Goal: Task Accomplishment & Management: Manage account settings

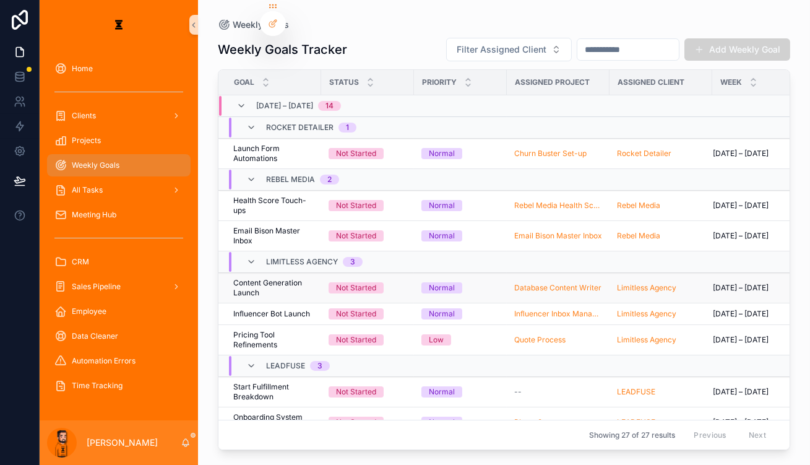
click at [414, 273] on td "Normal" at bounding box center [460, 288] width 93 height 30
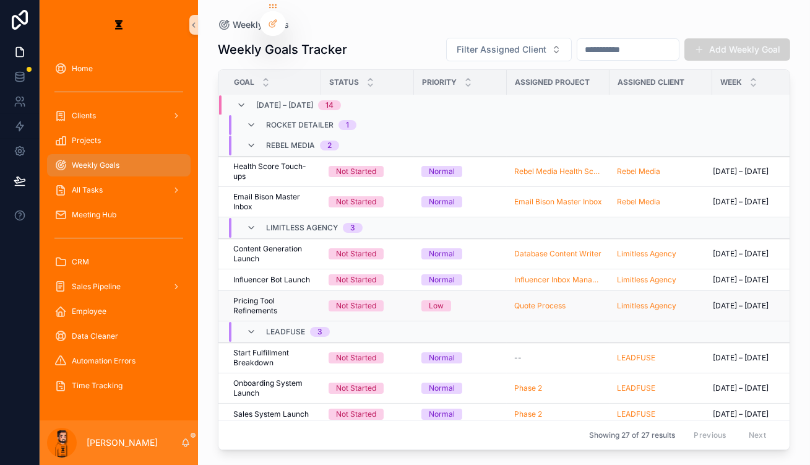
scroll to position [56, 0]
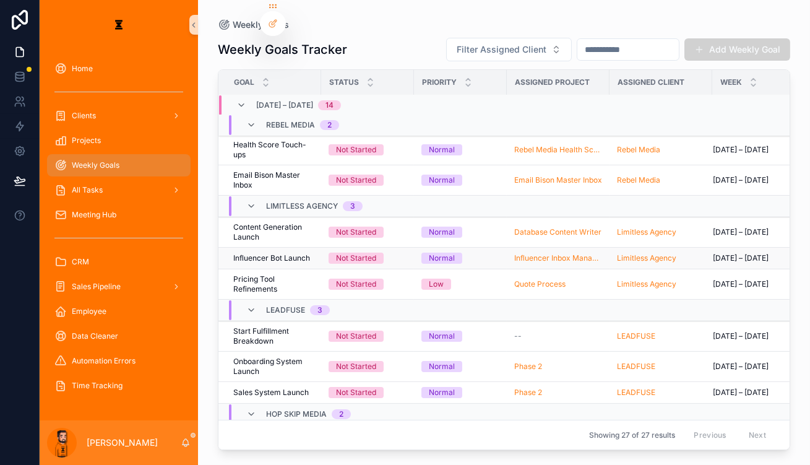
drag, startPoint x: 276, startPoint y: 194, endPoint x: 396, endPoint y: 199, distance: 120.1
click at [396, 199] on div "Home Clients Projects Weekly Goals All Tasks Meeting Hub CRM Sales Pipeline Emp…" at bounding box center [425, 232] width 770 height 465
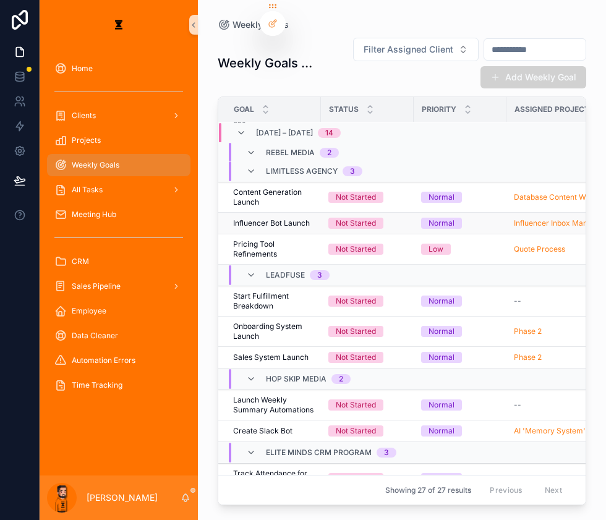
scroll to position [94, 0]
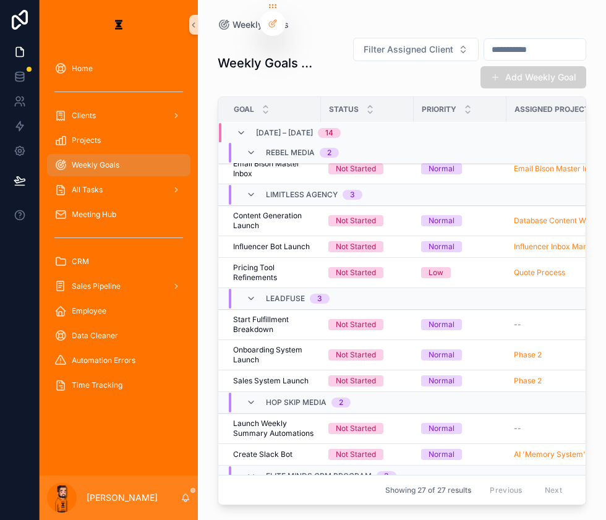
click at [135, 406] on div "Home Clients Projects Weekly Goals All Tasks Meeting Hub CRM Sales Pipeline Emp…" at bounding box center [119, 262] width 158 height 426
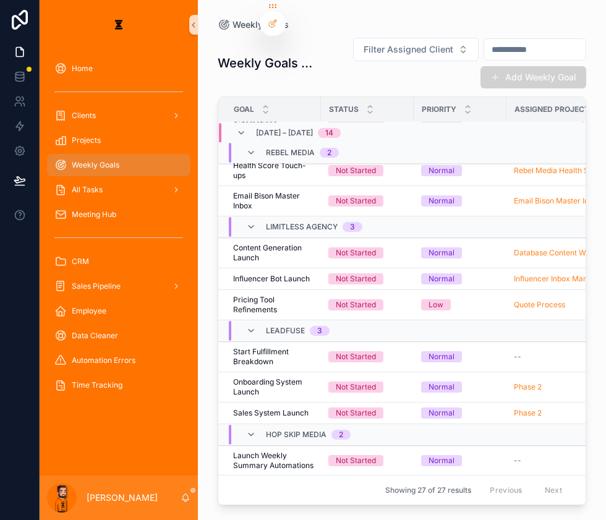
scroll to position [38, 0]
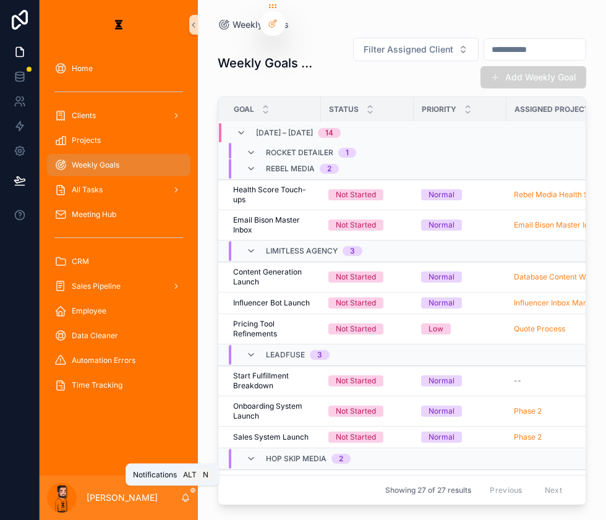
click at [181, 464] on icon "scrollable content" at bounding box center [186, 498] width 10 height 10
click at [150, 464] on div "[PERSON_NAME]" at bounding box center [119, 498] width 158 height 45
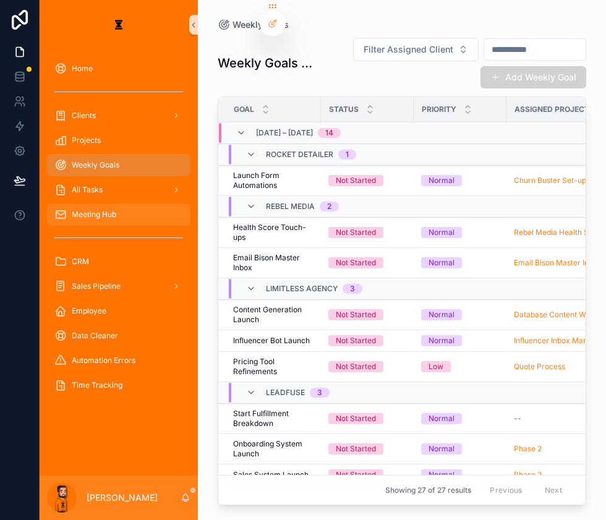
click at [93, 205] on div "Meeting Hub" at bounding box center [118, 215] width 129 height 20
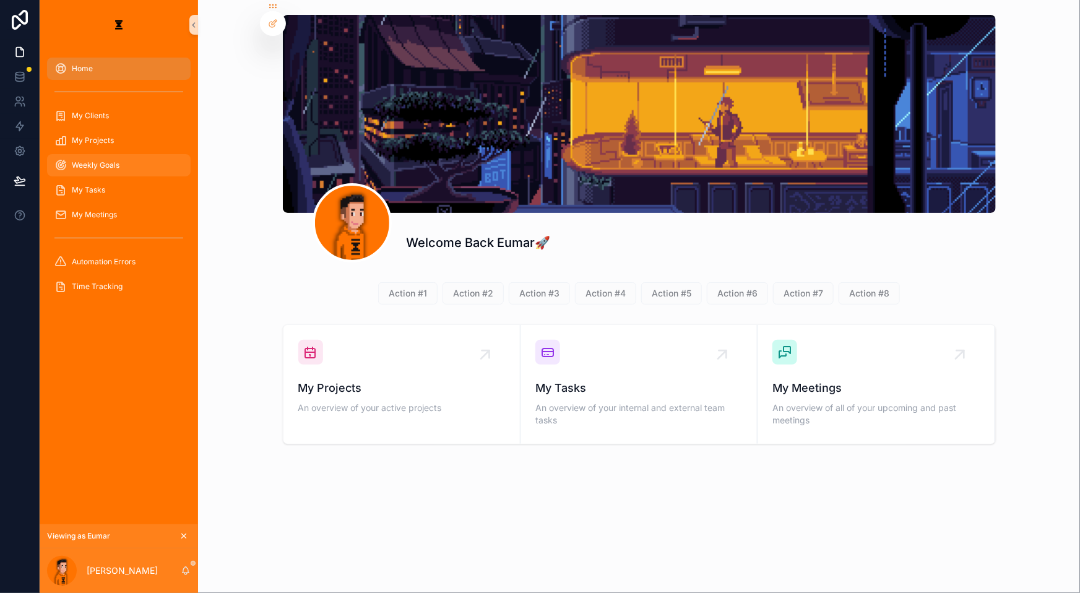
click at [80, 155] on div "Weekly Goals" at bounding box center [118, 165] width 129 height 20
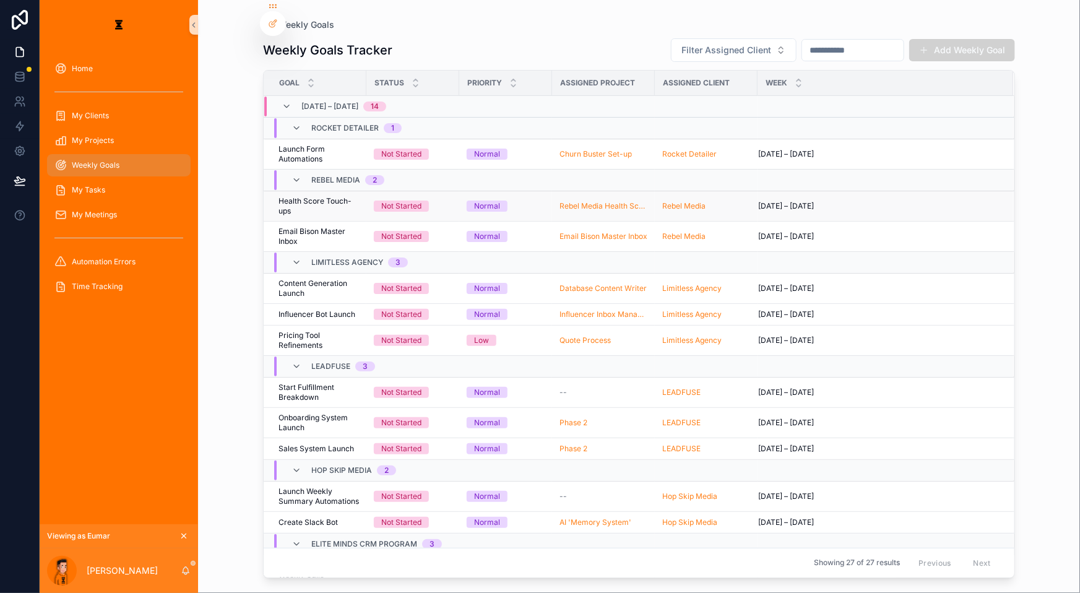
click at [288, 196] on span "Health Score Touch-ups" at bounding box center [318, 206] width 80 height 20
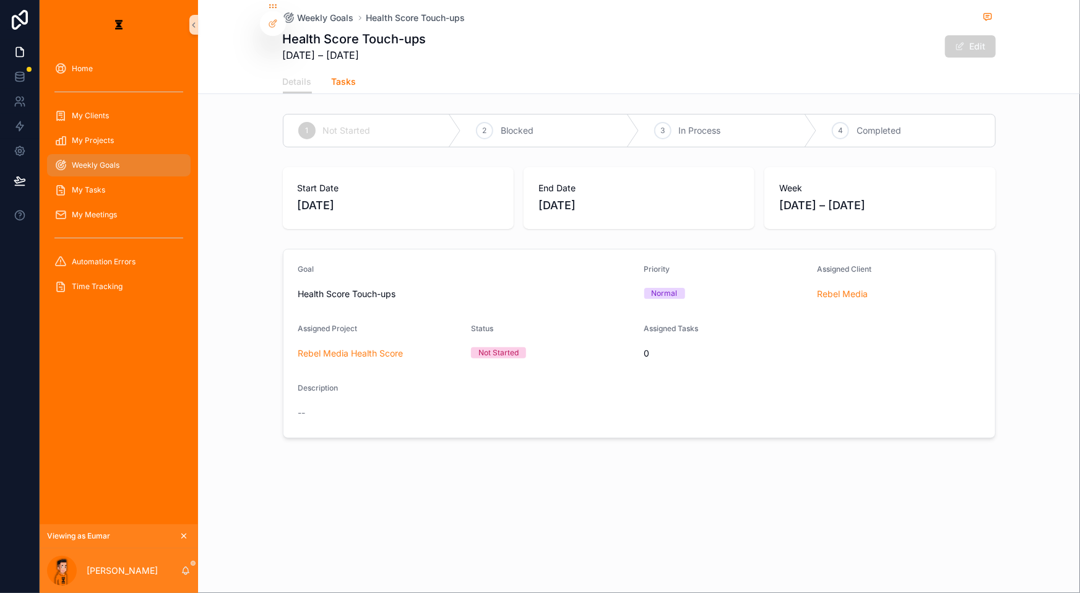
click at [356, 82] on link "Tasks" at bounding box center [344, 83] width 25 height 25
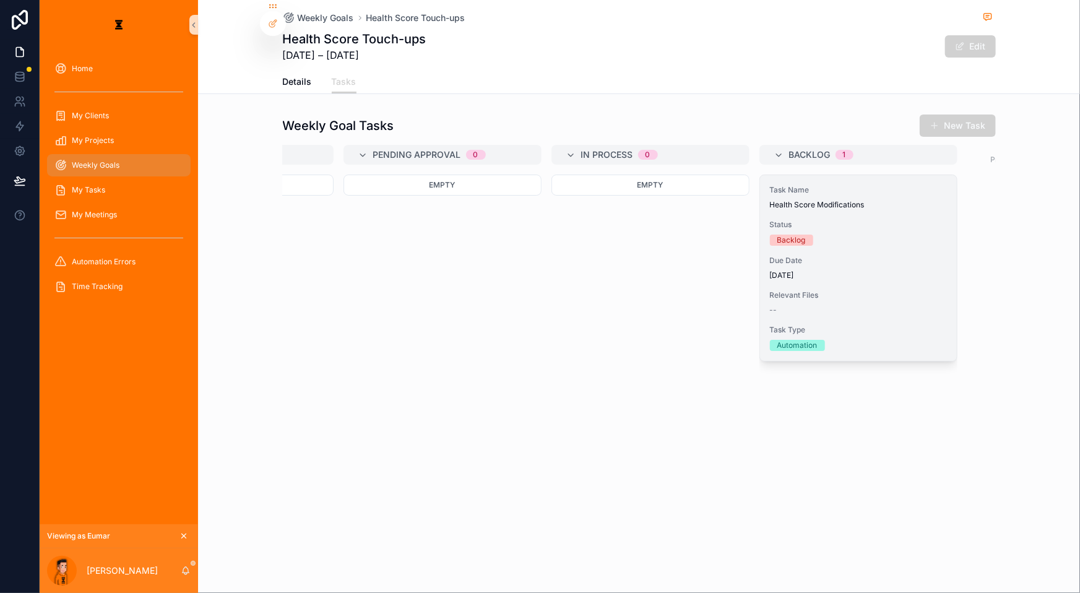
scroll to position [0, 158]
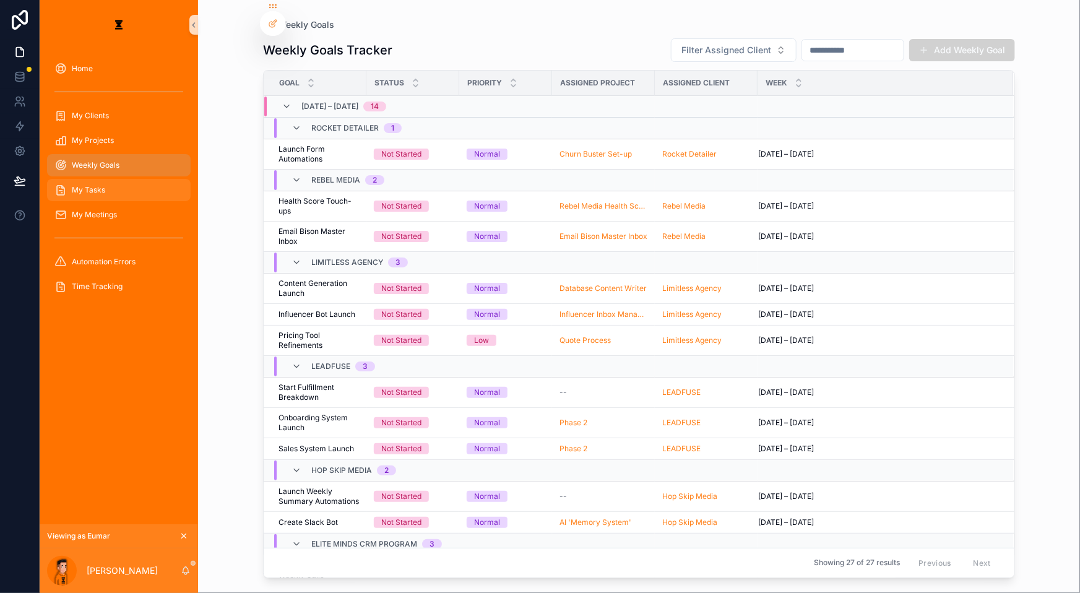
drag, startPoint x: 106, startPoint y: 166, endPoint x: 104, endPoint y: 501, distance: 334.7
click at [105, 180] on div "My Tasks" at bounding box center [118, 190] width 129 height 20
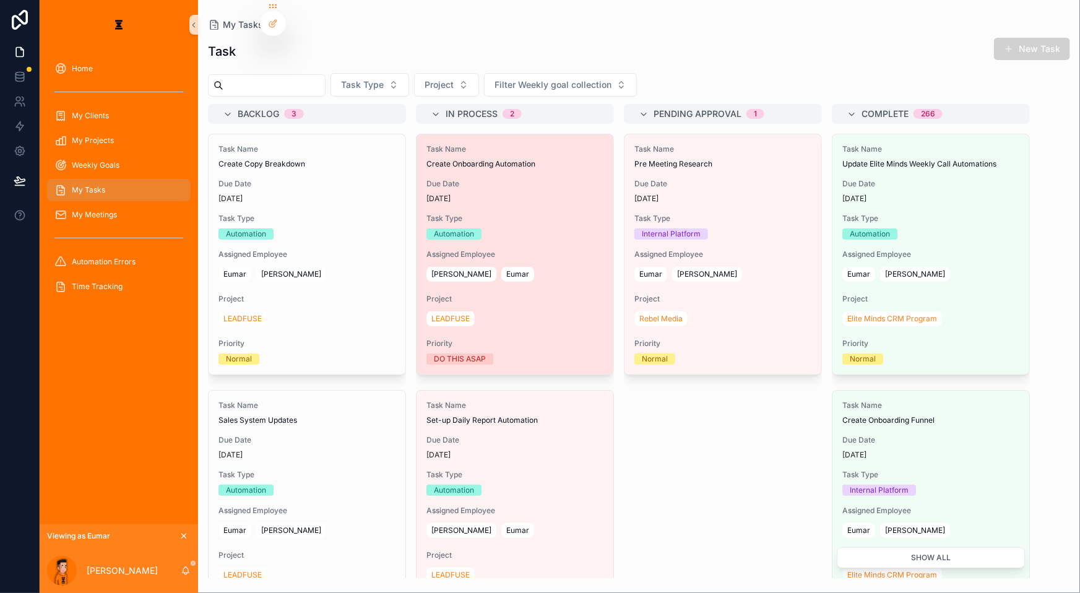
click at [458, 253] on div "Task Name Create Onboarding Automation Due Date [DATE] Task Type Automation Ass…" at bounding box center [514, 254] width 197 height 240
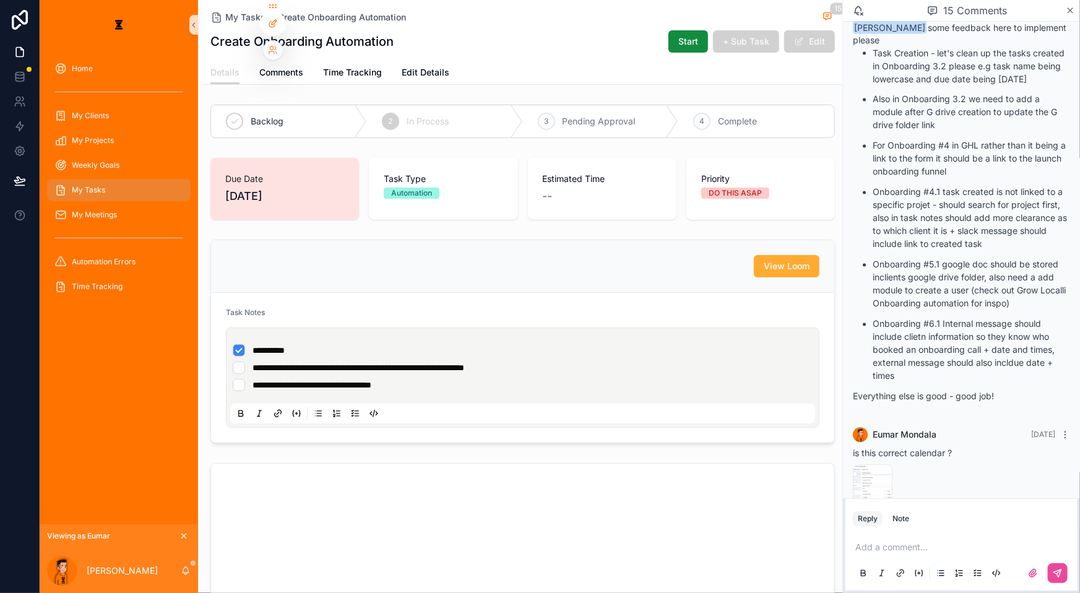
click at [265, 29] on div at bounding box center [272, 24] width 25 height 24
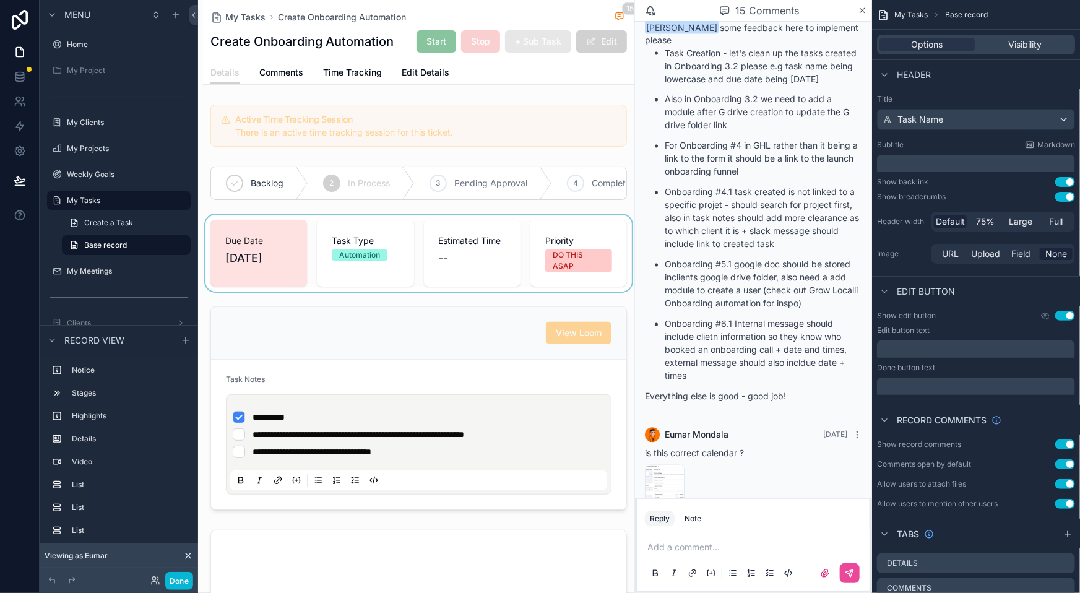
click at [493, 215] on div "scrollable content" at bounding box center [418, 253] width 431 height 77
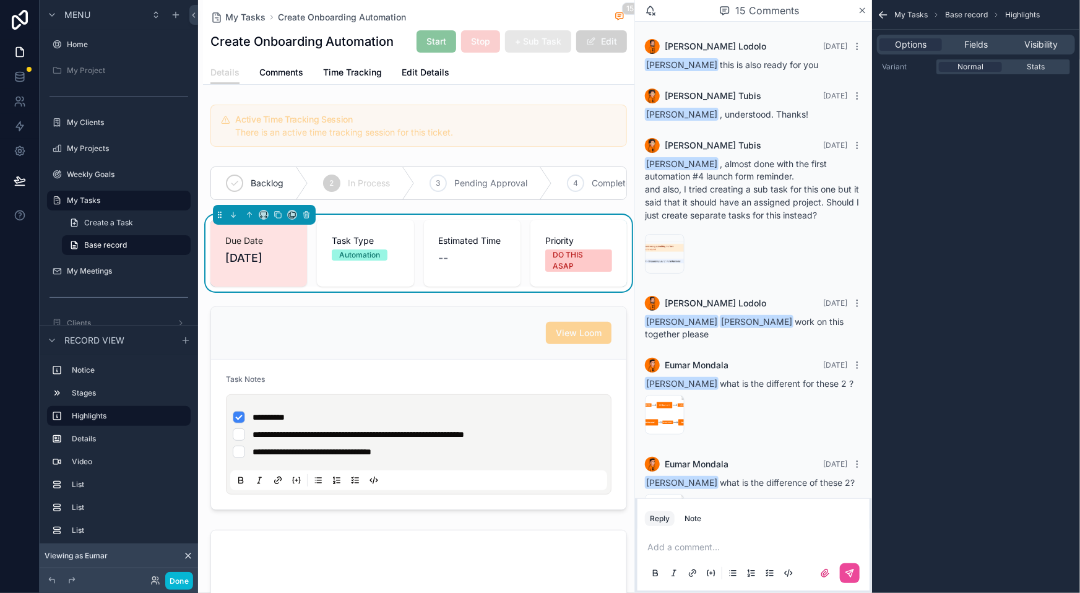
scroll to position [1114, 0]
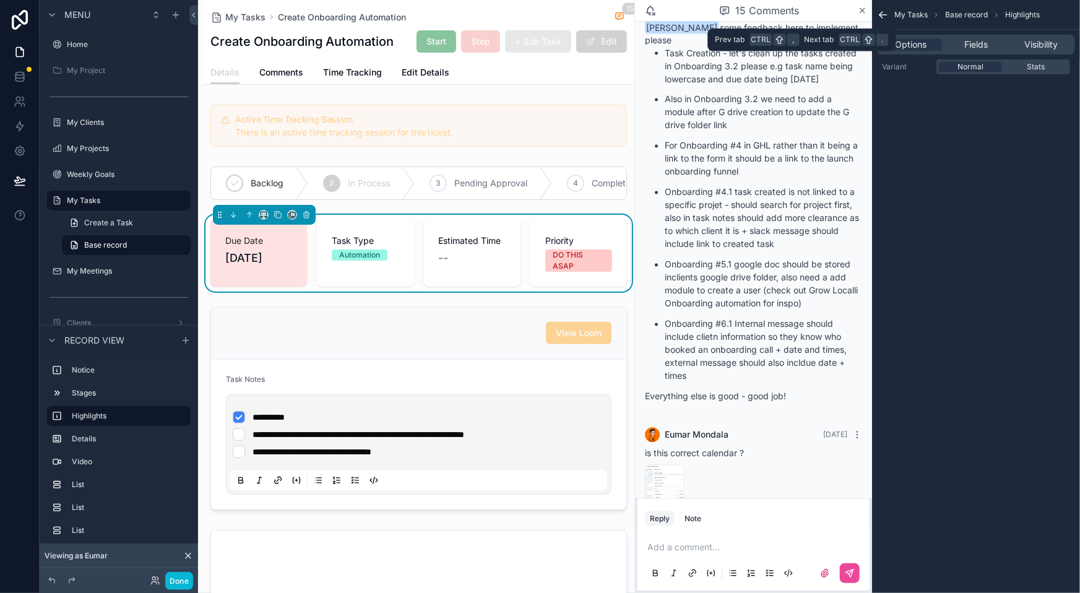
click at [984, 44] on div "Options Fields Visibility" at bounding box center [976, 45] width 198 height 20
click at [984, 43] on span "Fields" at bounding box center [976, 44] width 24 height 12
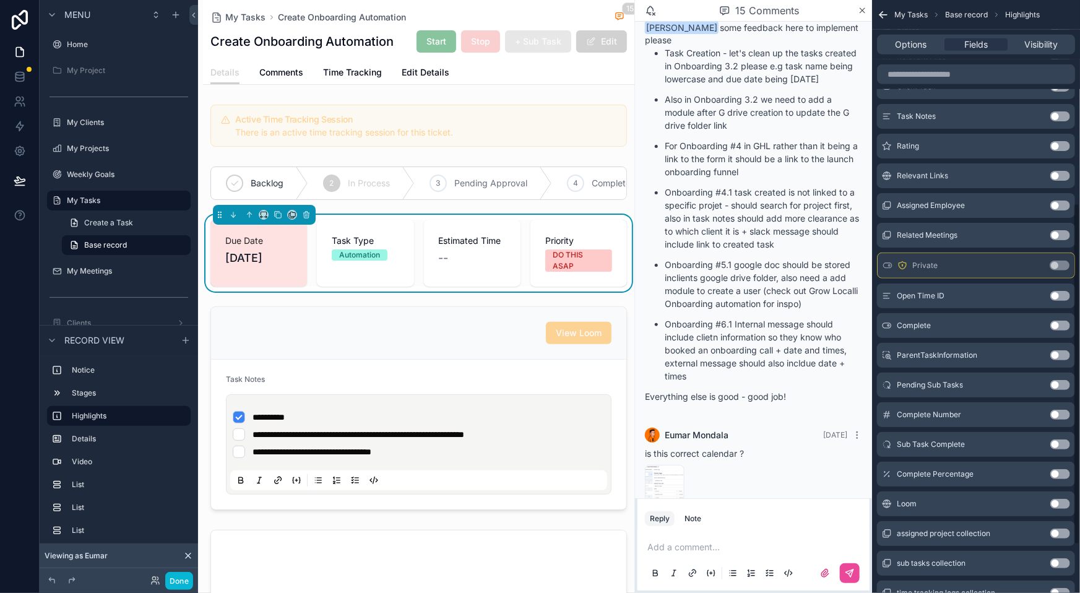
scroll to position [434, 0]
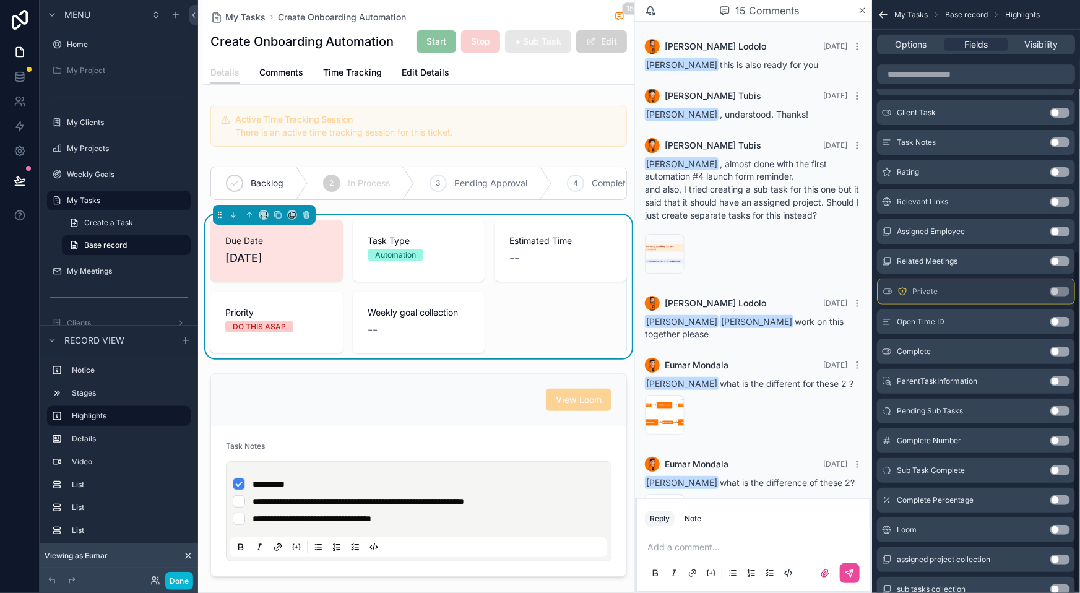
scroll to position [1114, 0]
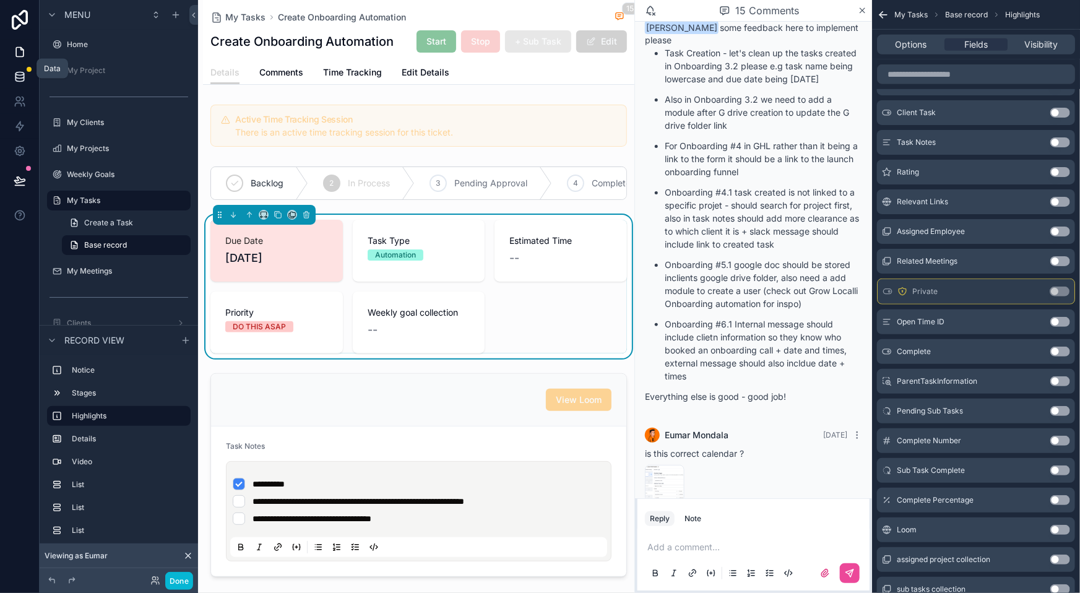
click at [9, 72] on link at bounding box center [19, 76] width 39 height 25
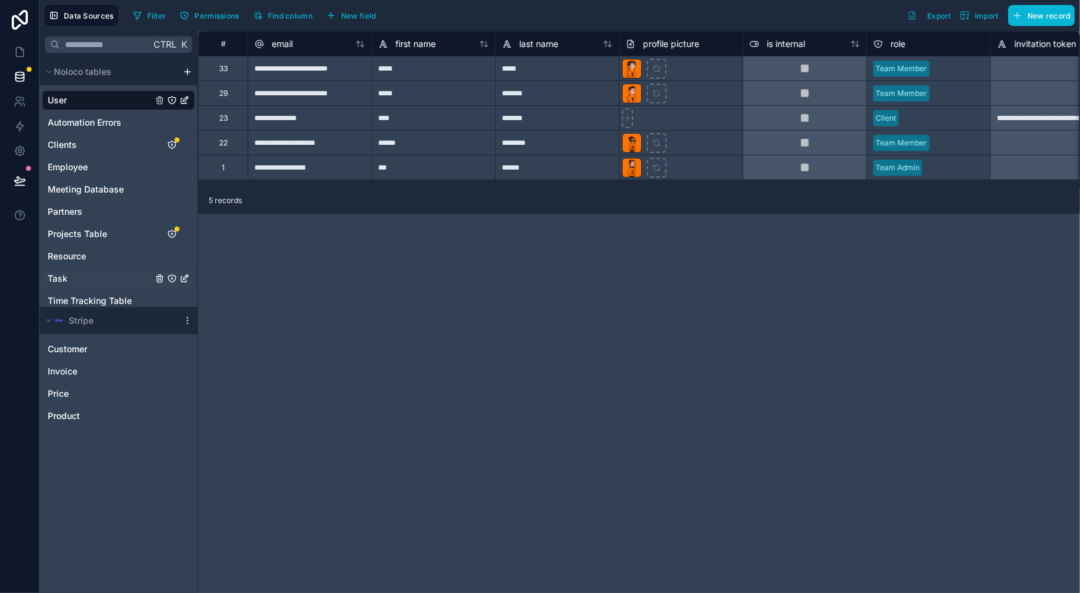
click at [167, 273] on icon "Task" at bounding box center [172, 278] width 10 height 10
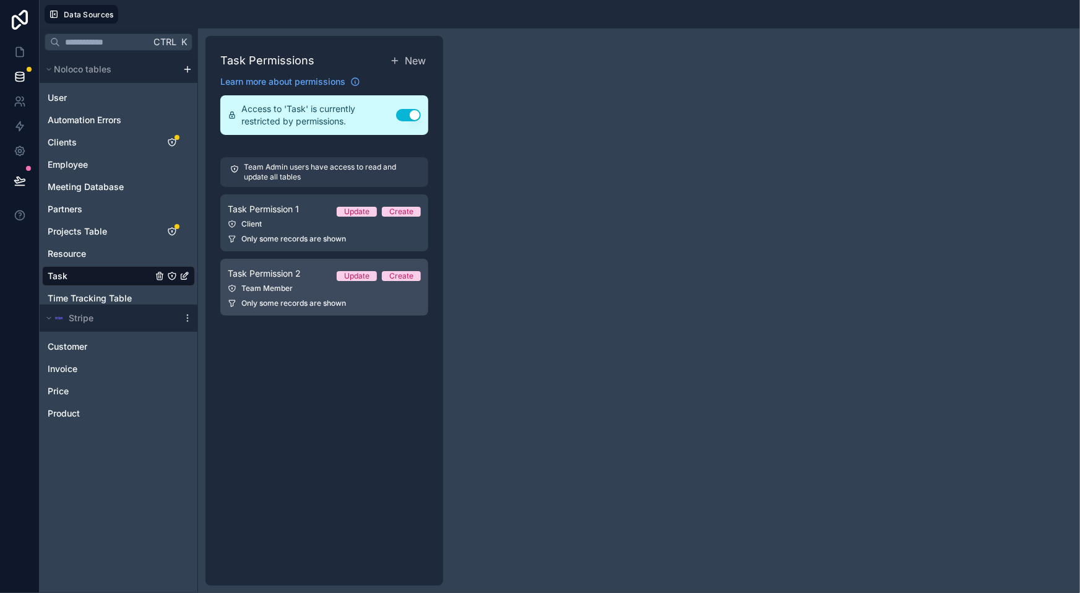
click at [290, 283] on div "Team Member" at bounding box center [324, 288] width 193 height 10
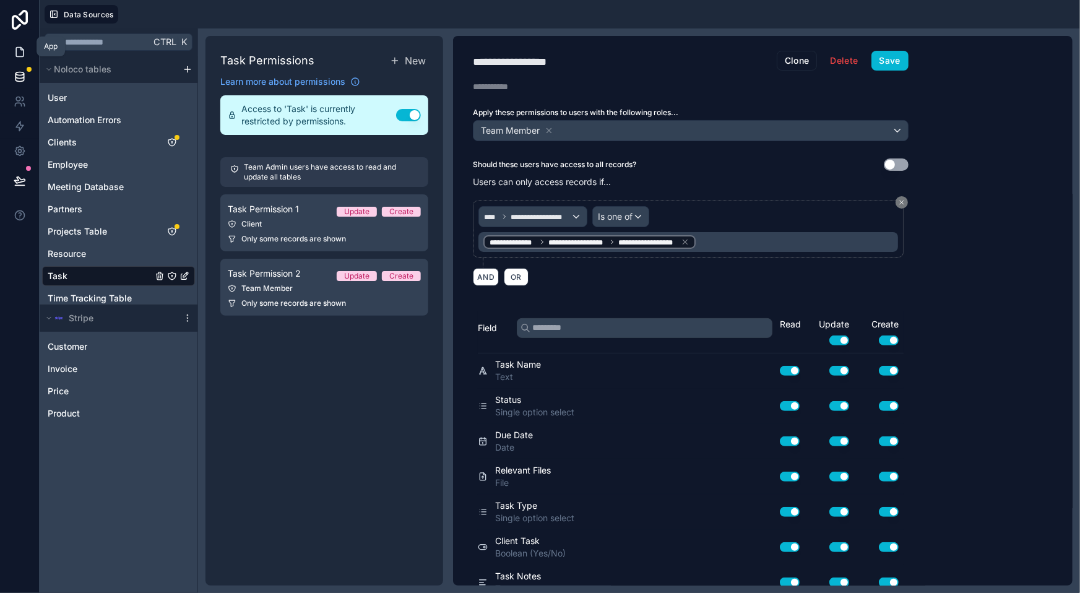
click at [8, 40] on link at bounding box center [19, 52] width 39 height 25
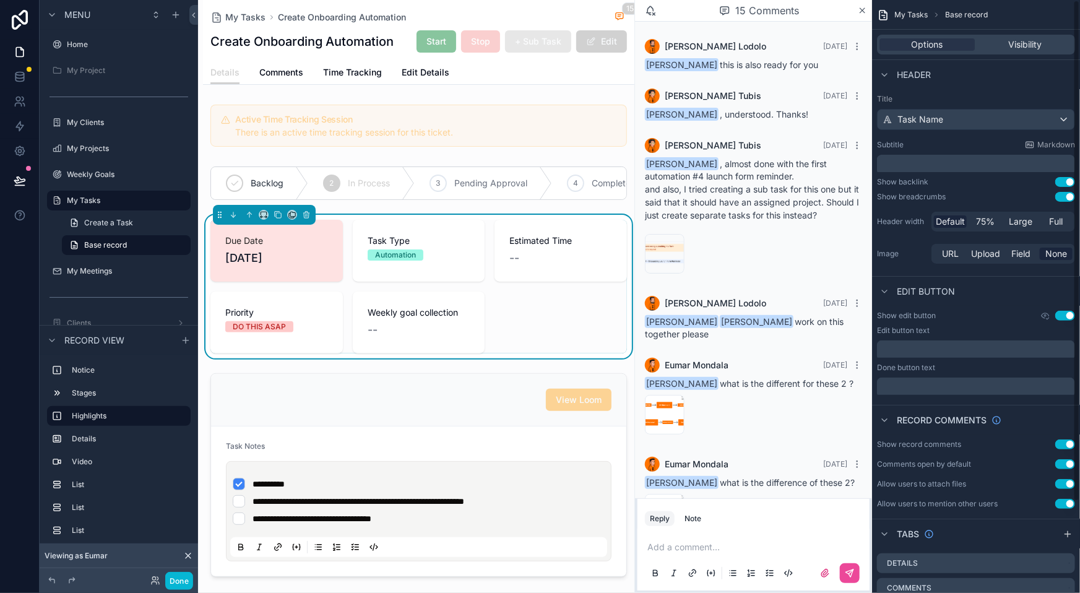
scroll to position [1114, 0]
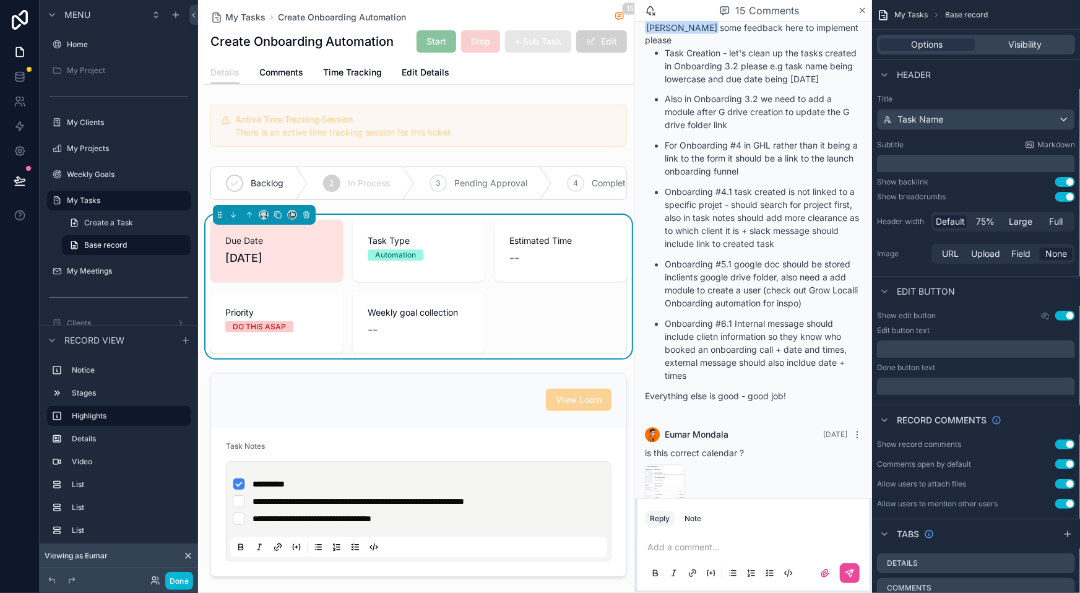
drag, startPoint x: 546, startPoint y: 292, endPoint x: 803, endPoint y: 230, distance: 264.2
click at [547, 291] on div "Due Date [DATE] Task Type Automation Estimated Time -- Priority DO THIS ASAP We…" at bounding box center [418, 287] width 416 height 134
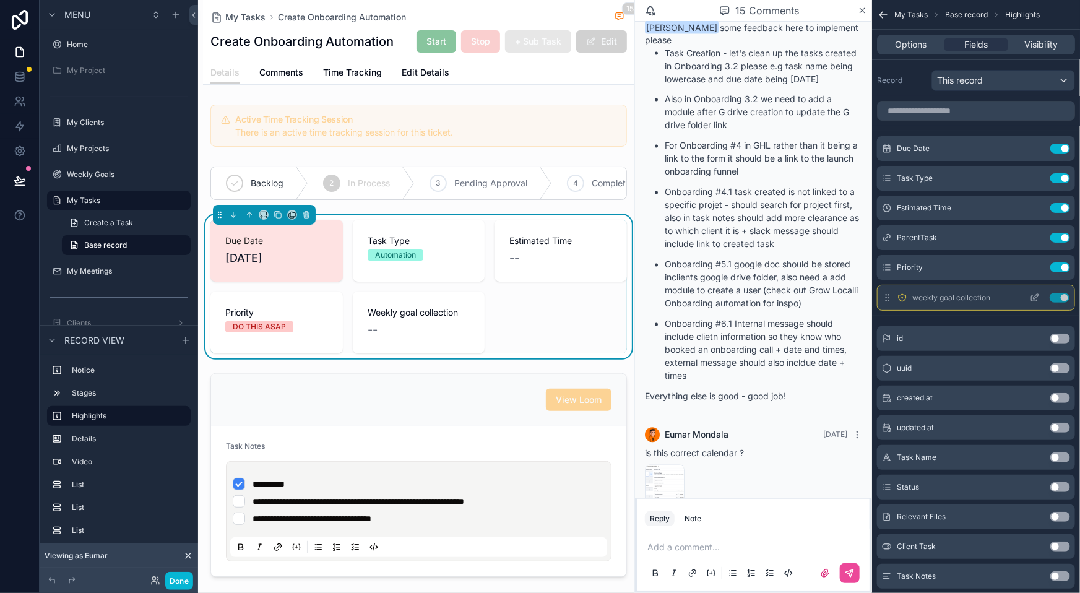
click at [1038, 294] on icon "scrollable content" at bounding box center [1035, 296] width 5 height 5
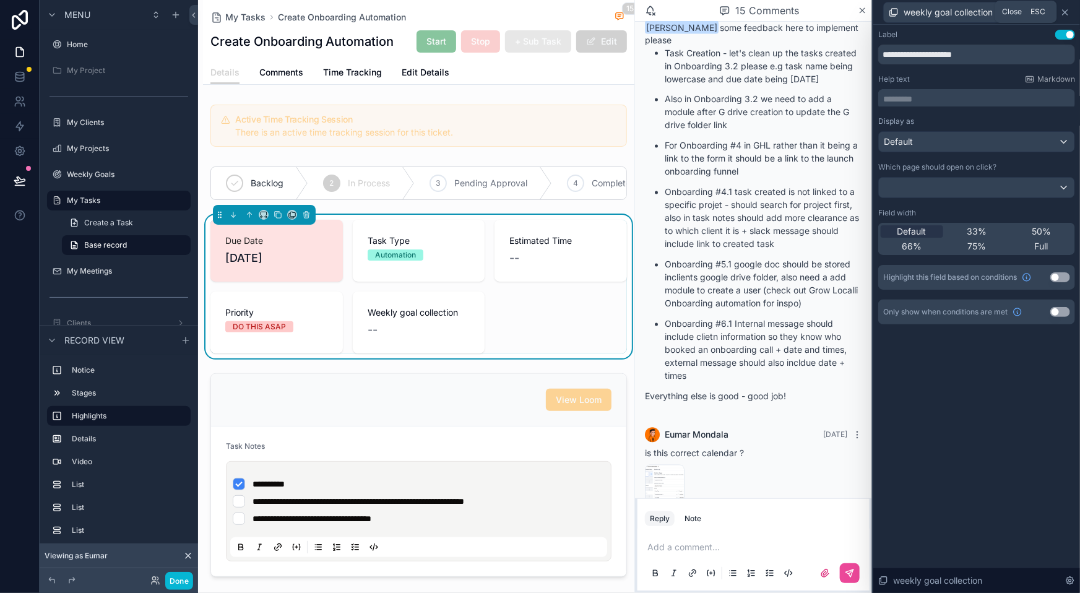
click at [1065, 14] on icon at bounding box center [1065, 12] width 10 height 10
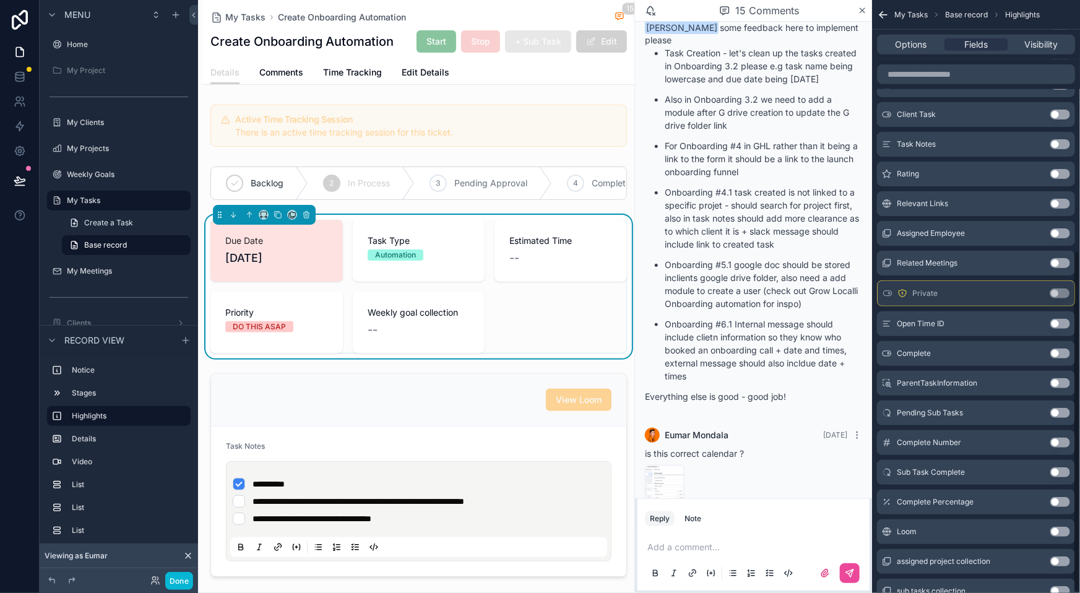
scroll to position [434, 0]
click at [1062, 554] on button "Use setting" at bounding box center [1060, 559] width 20 height 10
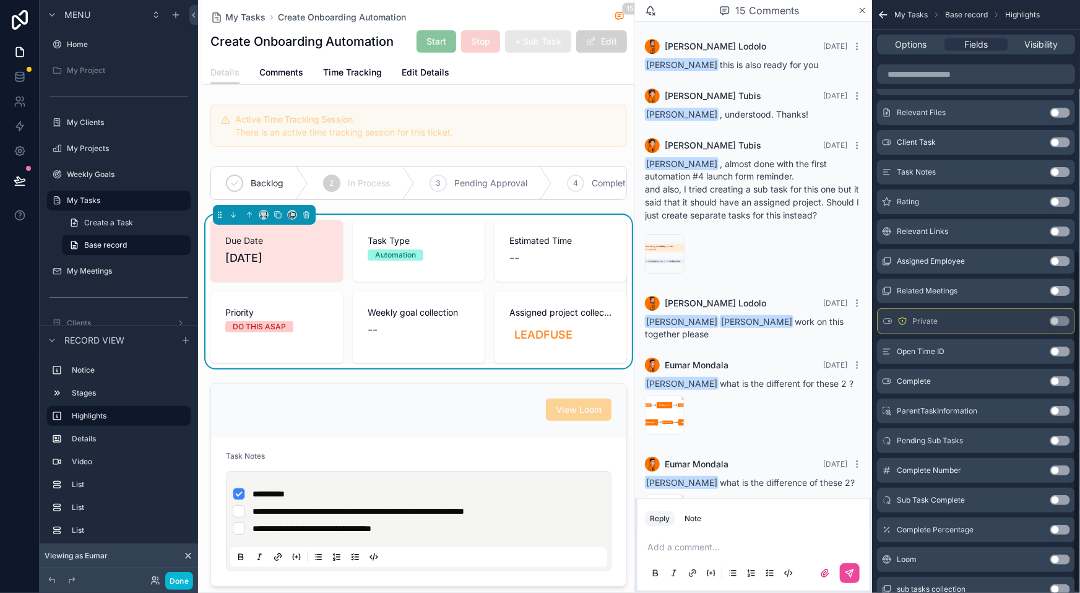
scroll to position [1114, 0]
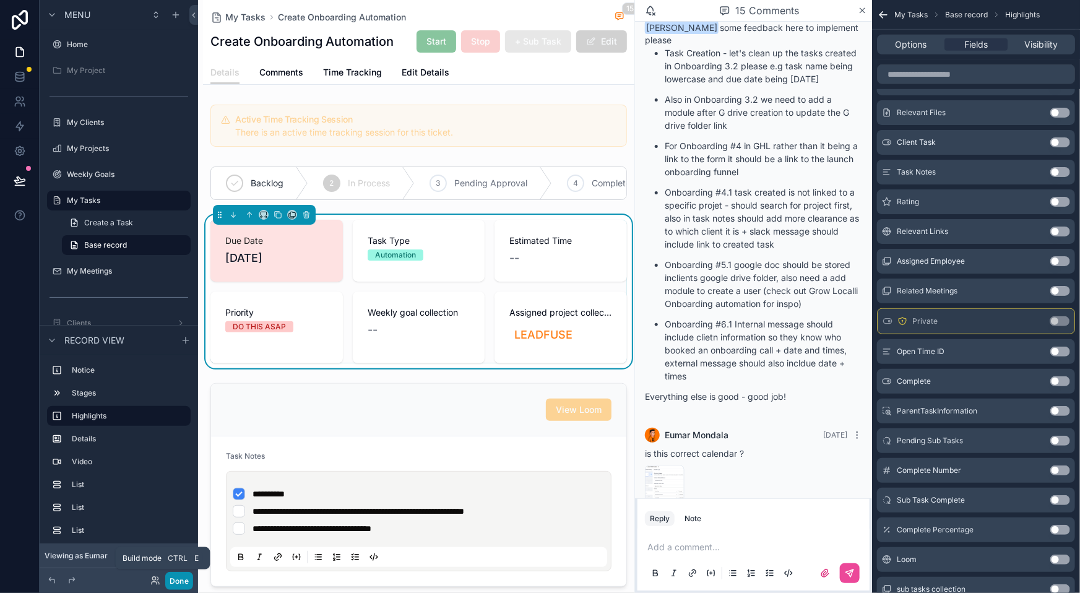
click at [165, 579] on button "Done" at bounding box center [179, 581] width 28 height 18
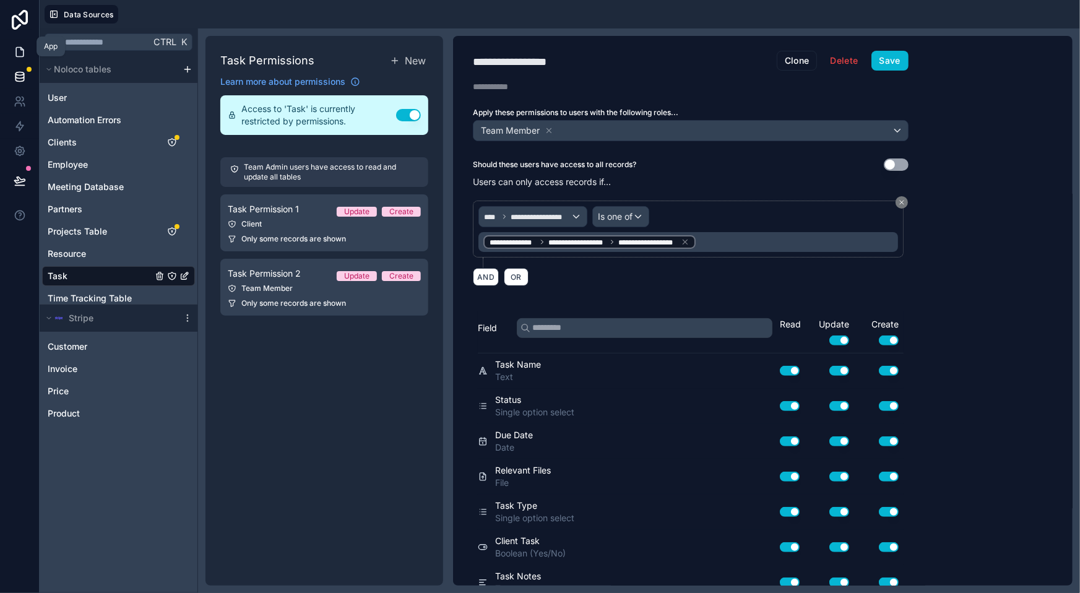
click at [0, 53] on link at bounding box center [19, 52] width 39 height 25
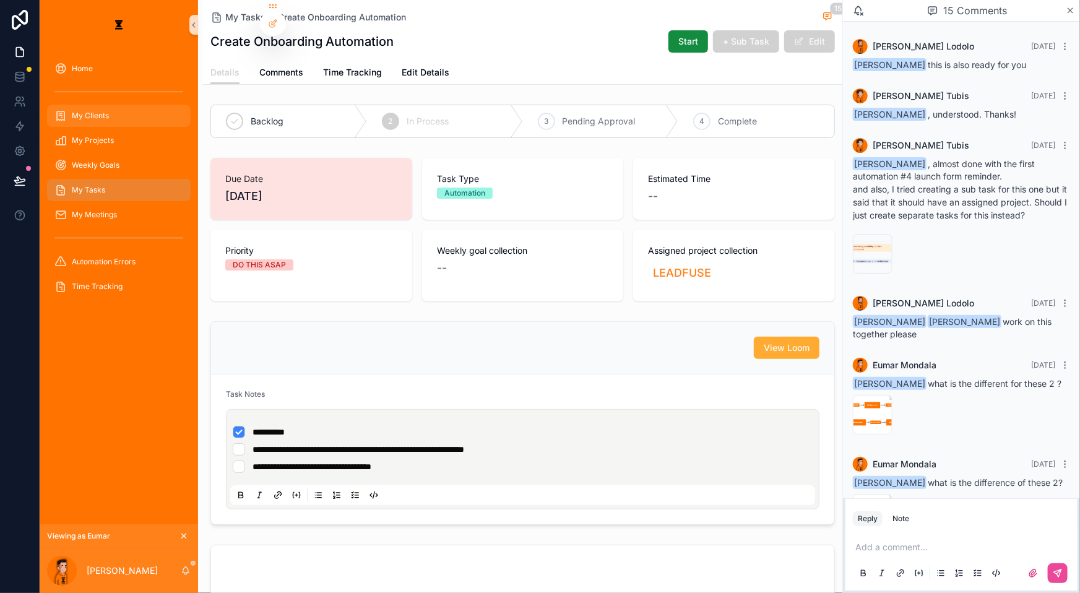
scroll to position [1114, 0]
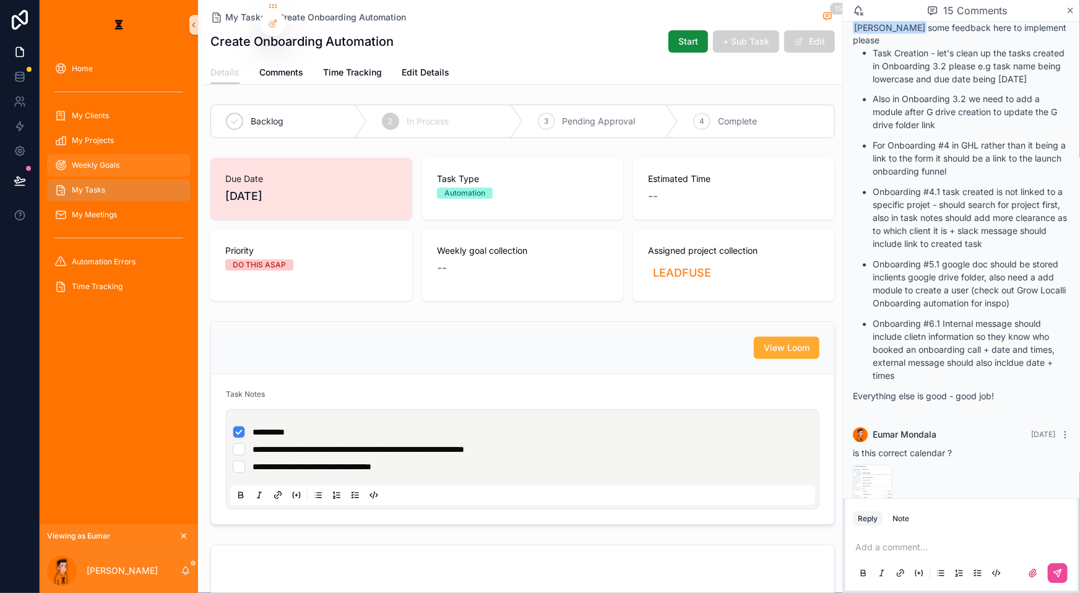
click at [101, 154] on link "Weekly Goals" at bounding box center [119, 165] width 144 height 22
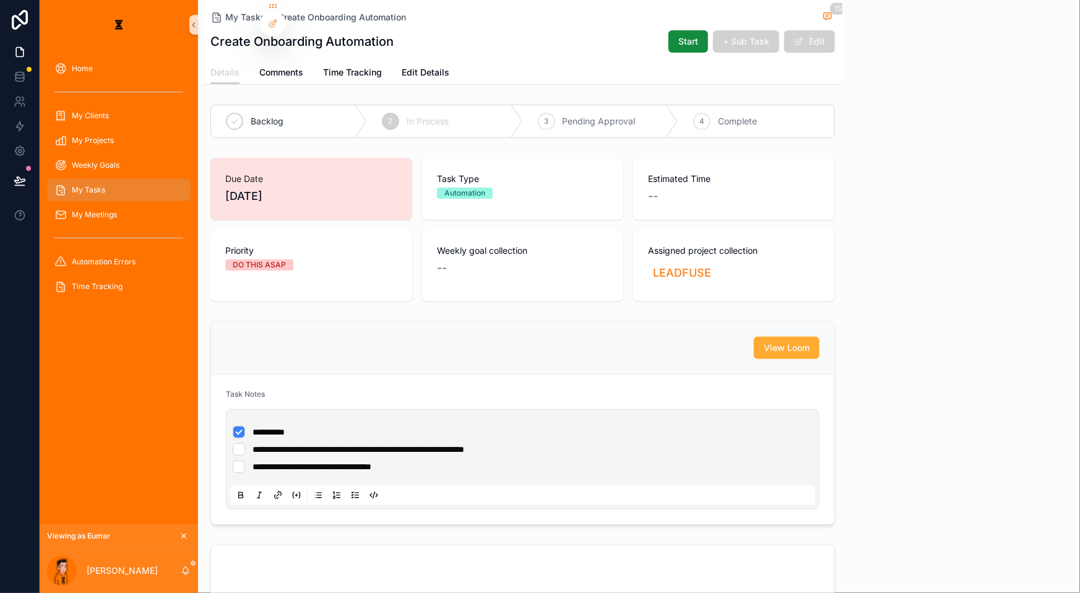
scroll to position [1114, 0]
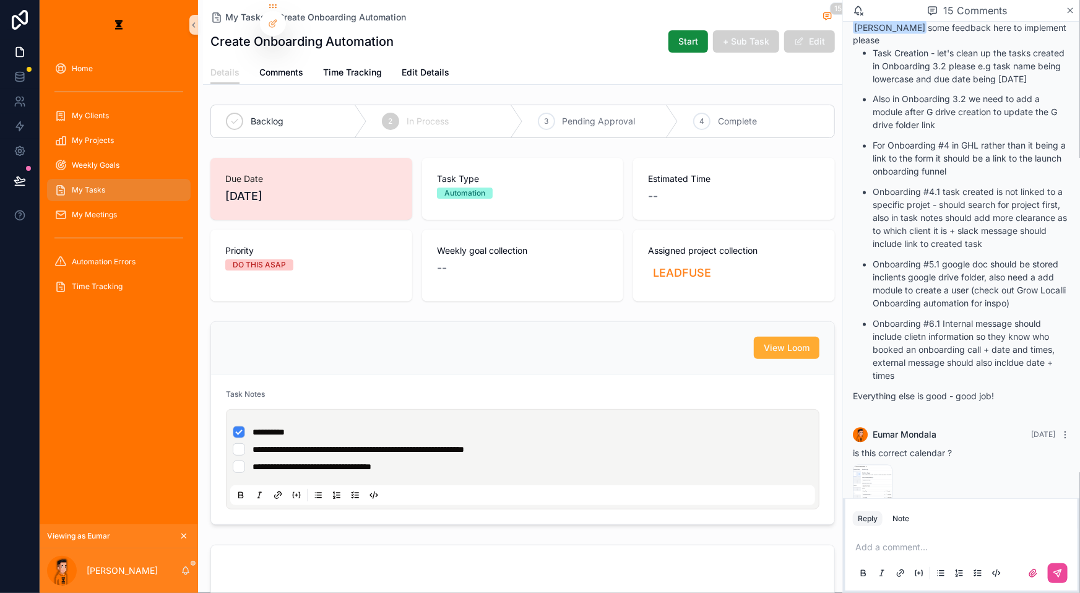
click at [109, 180] on div "My Tasks" at bounding box center [118, 190] width 129 height 20
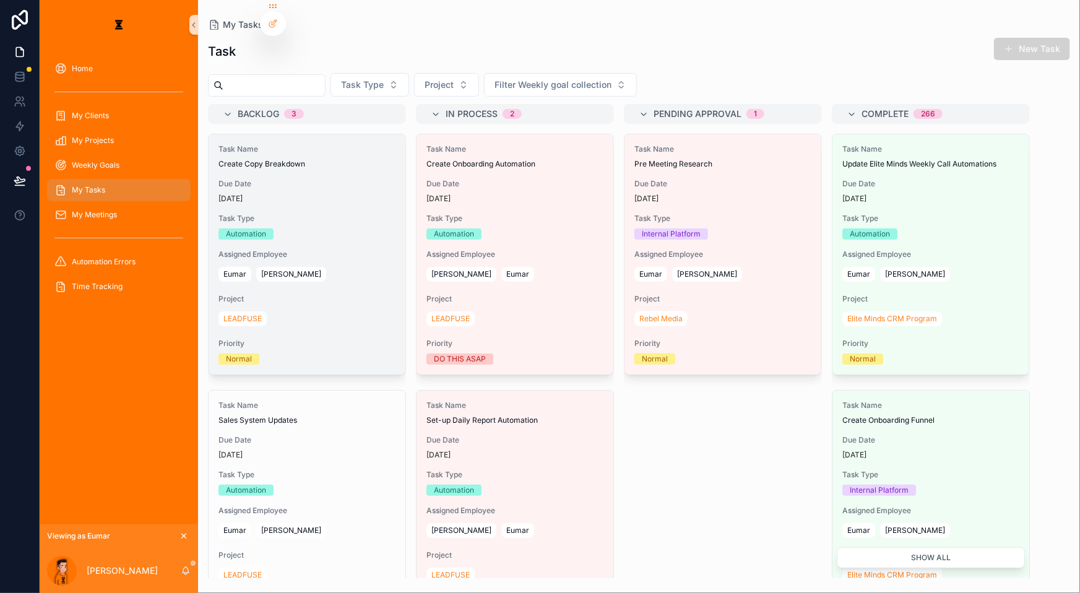
click at [312, 179] on span "Due Date" at bounding box center [306, 184] width 177 height 10
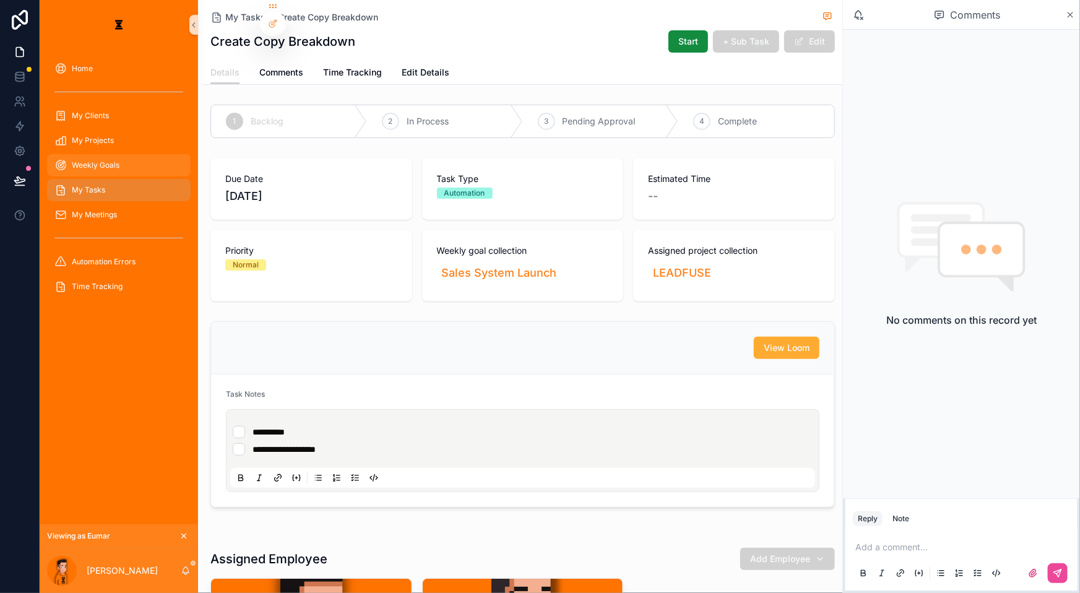
click at [72, 154] on link "Weekly Goals" at bounding box center [119, 165] width 144 height 22
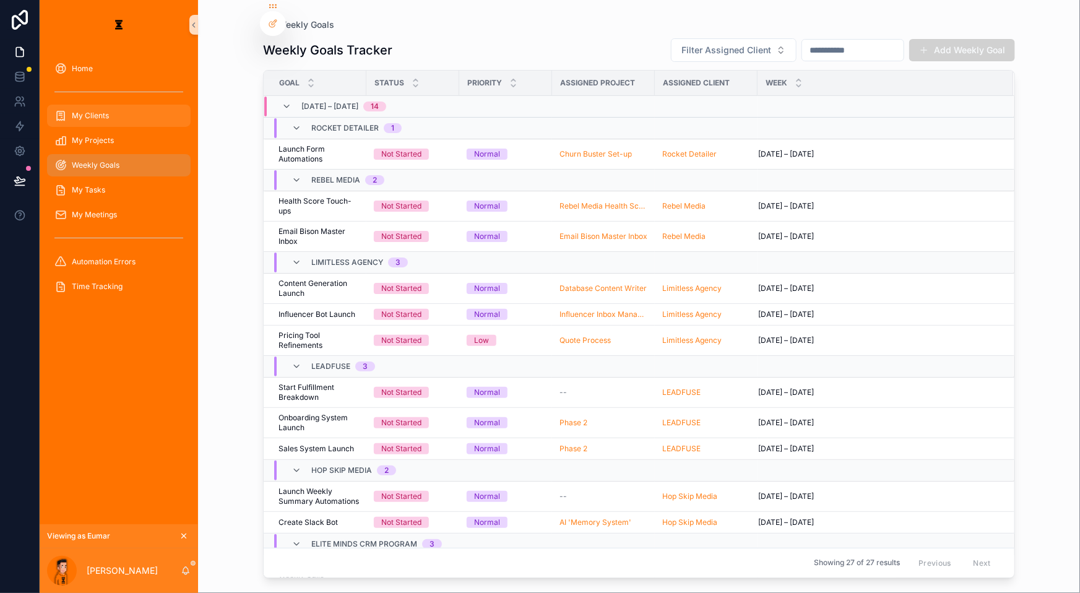
click at [92, 106] on div "My Clients" at bounding box center [118, 116] width 129 height 20
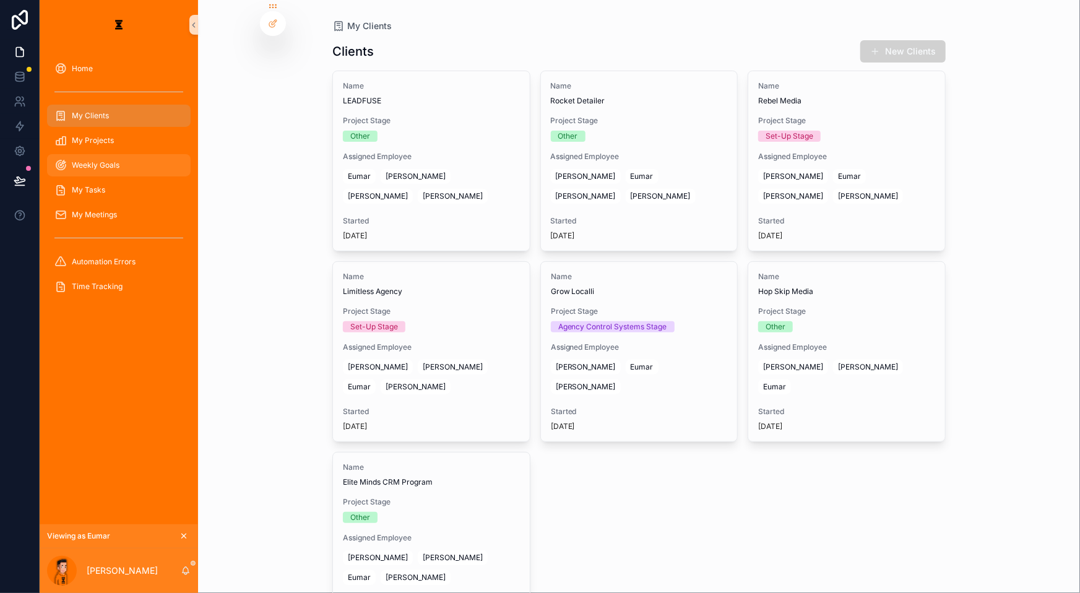
click at [104, 160] on span "Weekly Goals" at bounding box center [96, 165] width 48 height 10
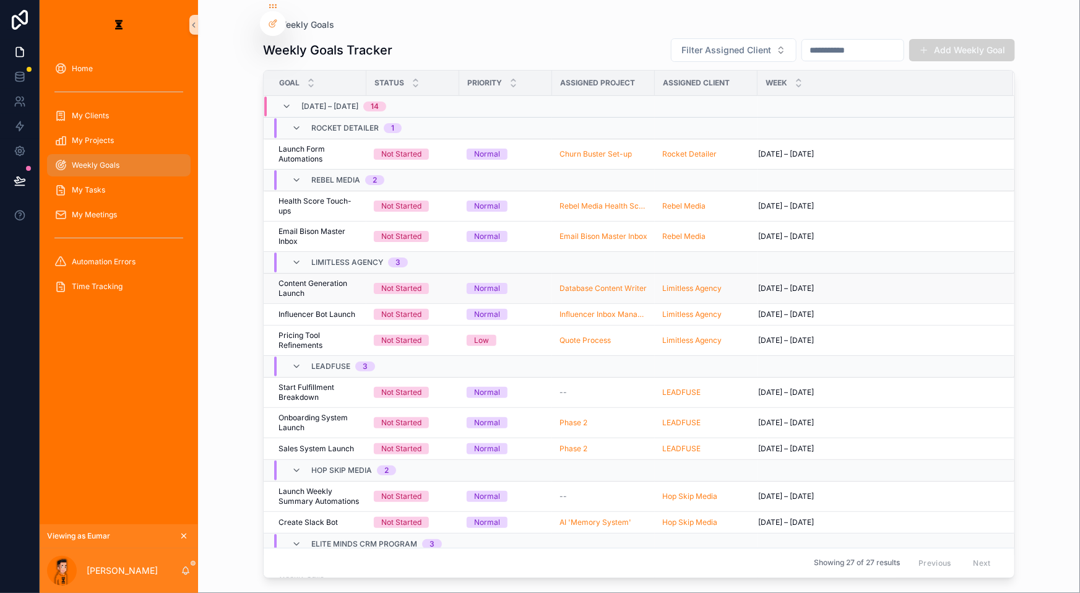
click at [295, 278] on span "Content Generation Launch" at bounding box center [318, 288] width 80 height 20
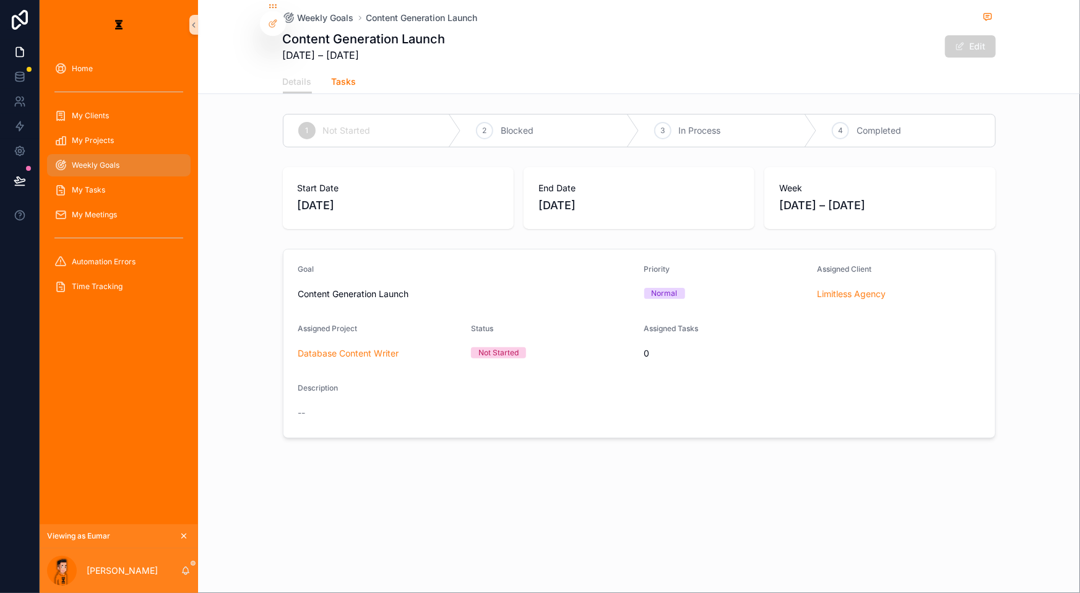
click at [356, 75] on span "Tasks" at bounding box center [344, 81] width 25 height 12
drag, startPoint x: 510, startPoint y: 56, endPoint x: 523, endPoint y: 57, distance: 12.4
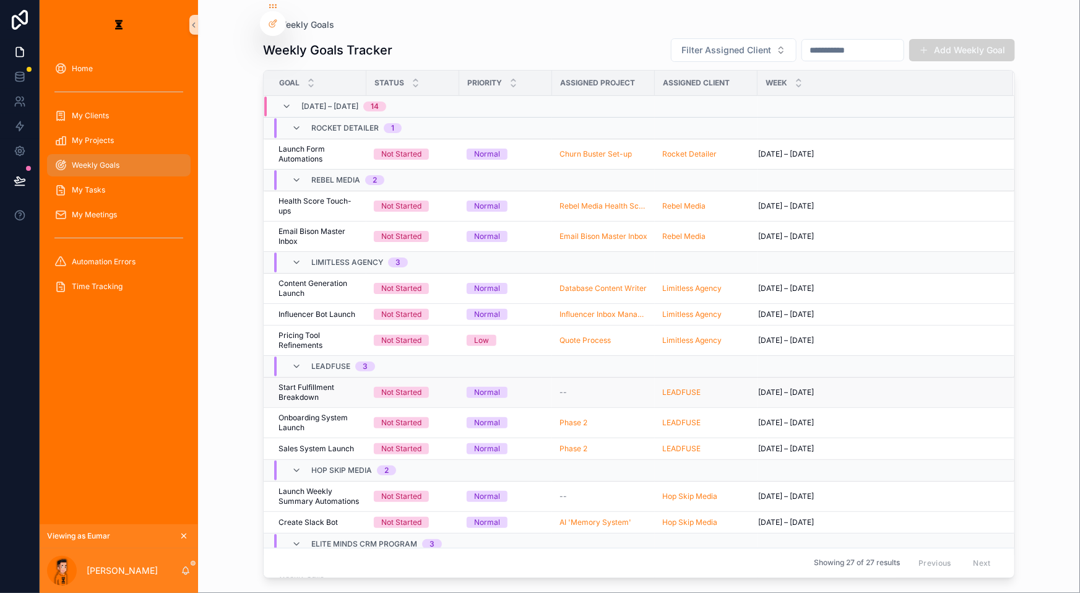
click at [299, 382] on span "Start Fulfillment Breakdown" at bounding box center [318, 392] width 80 height 20
click at [284, 413] on span "Onboarding System Launch" at bounding box center [318, 423] width 80 height 20
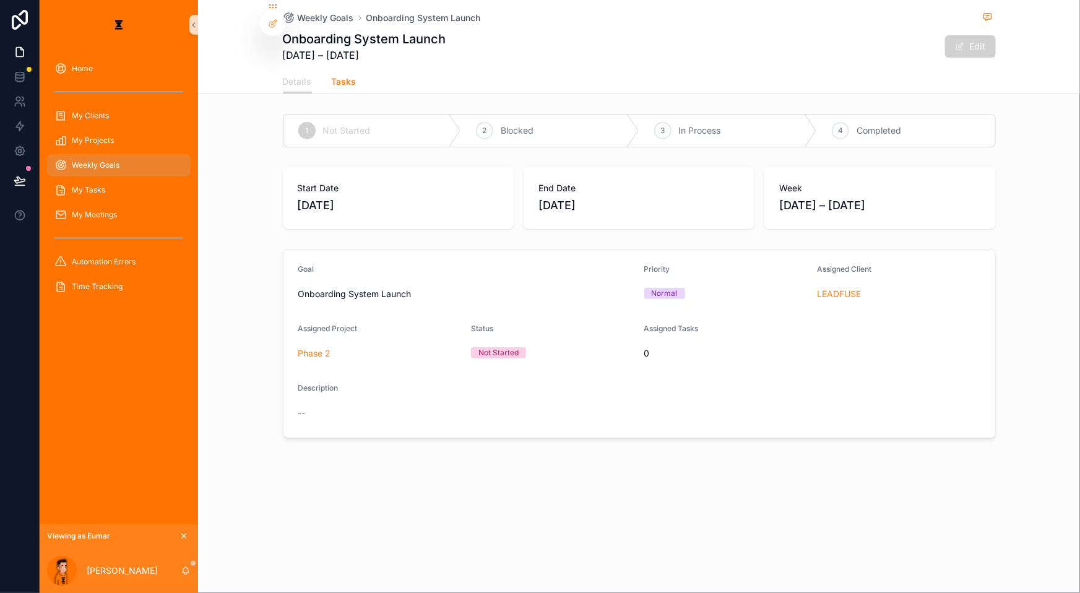
click at [356, 75] on span "Tasks" at bounding box center [344, 81] width 25 height 12
drag, startPoint x: 341, startPoint y: 346, endPoint x: 358, endPoint y: 354, distance: 18.3
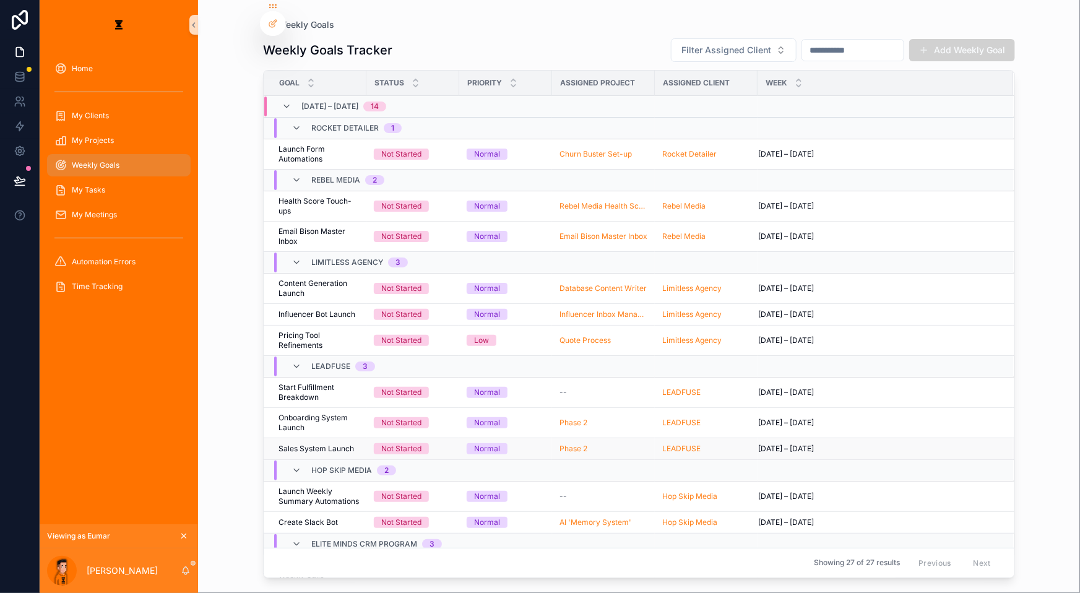
click at [297, 437] on td "Sales System Launch Sales System Launch" at bounding box center [315, 448] width 103 height 22
click at [301, 444] on span "Sales System Launch" at bounding box center [315, 449] width 75 height 10
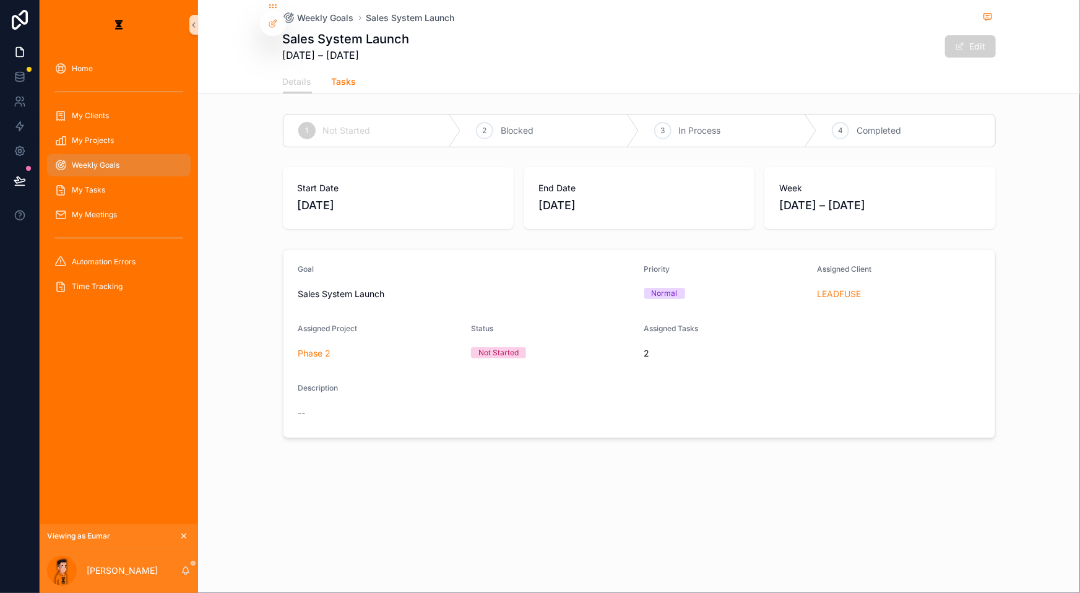
click at [356, 75] on span "Tasks" at bounding box center [344, 81] width 25 height 12
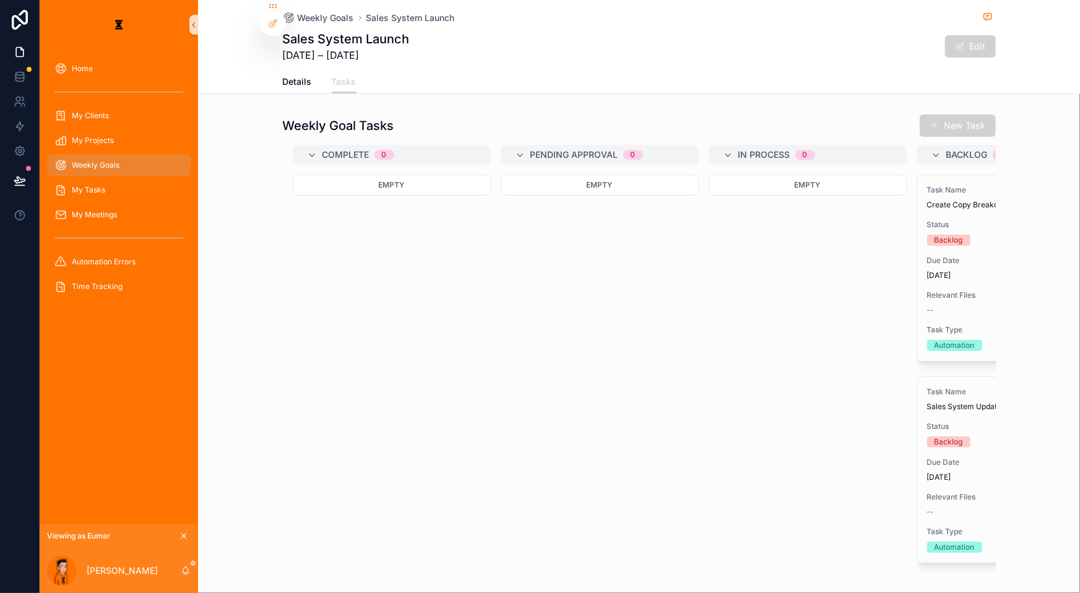
click at [593, 499] on div "Complete 0 Empty Pending Approval 0 Empty In Process 0 Empty Backlog 2 Task Nam…" at bounding box center [639, 359] width 713 height 428
drag, startPoint x: 597, startPoint y: 500, endPoint x: 638, endPoint y: 497, distance: 40.9
click at [638, 497] on div "Complete 0 Empty Pending Approval 0 Empty In Process 0 Empty Backlog 2 Task Nam…" at bounding box center [639, 359] width 713 height 428
click at [108, 180] on div "My Tasks" at bounding box center [118, 190] width 129 height 20
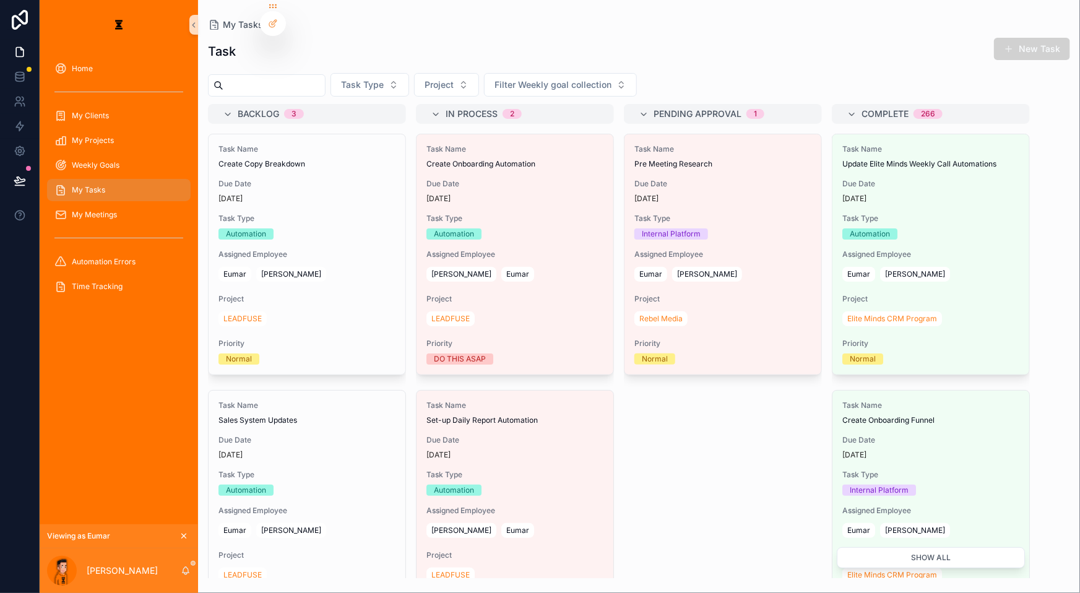
click at [279, 249] on span "Assigned Employee" at bounding box center [306, 254] width 177 height 10
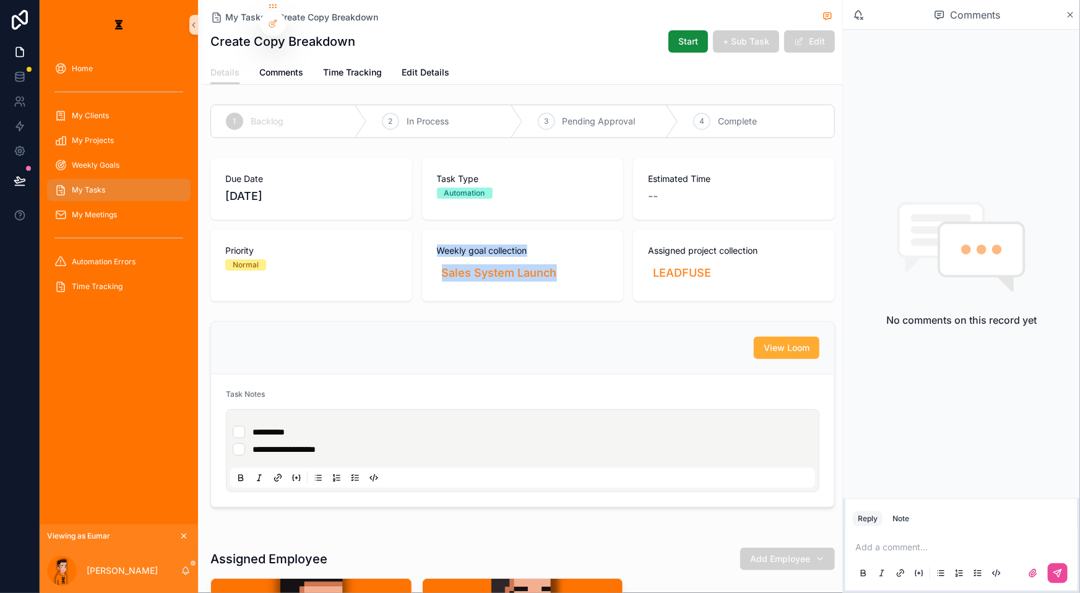
drag, startPoint x: 428, startPoint y: 209, endPoint x: 593, endPoint y: 249, distance: 169.9
click at [593, 249] on div "Weekly goal collection Sales System Launch" at bounding box center [523, 266] width 202 height 72
click at [580, 259] on div "Sales System Launch" at bounding box center [523, 272] width 172 height 27
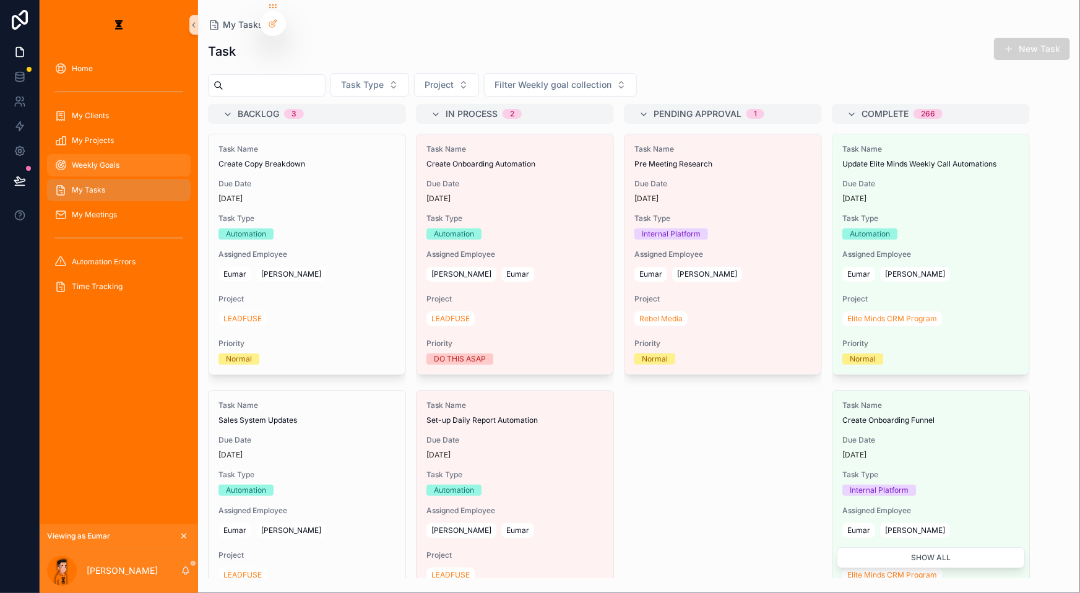
click at [106, 155] on div "Weekly Goals" at bounding box center [118, 165] width 129 height 20
click at [424, 79] on span "Project" at bounding box center [438, 85] width 29 height 12
click at [179, 540] on icon "scrollable content" at bounding box center [183, 535] width 9 height 9
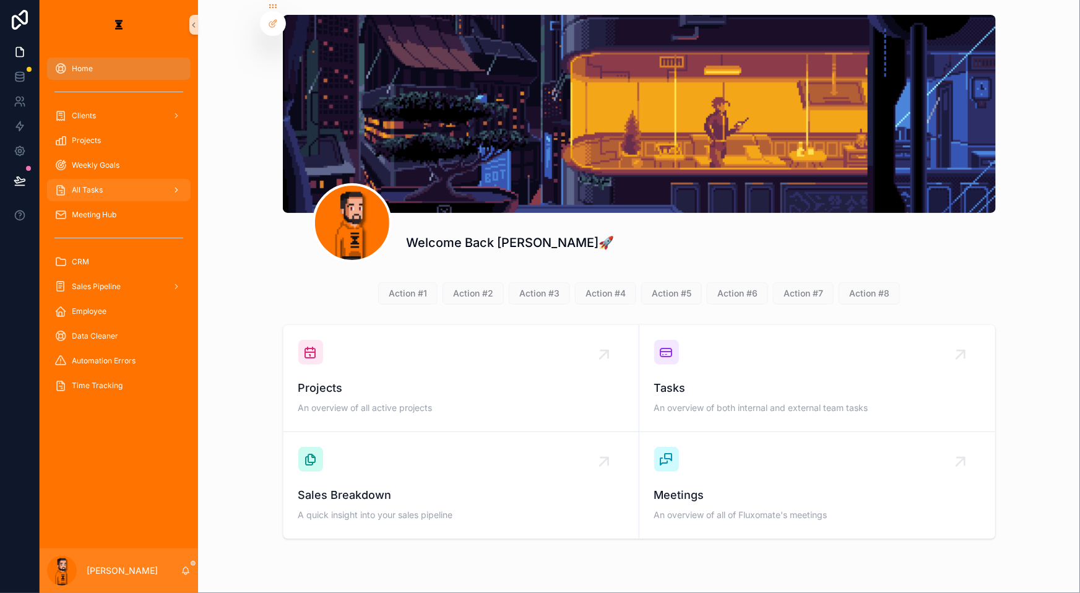
click at [124, 180] on div "All Tasks" at bounding box center [118, 190] width 129 height 20
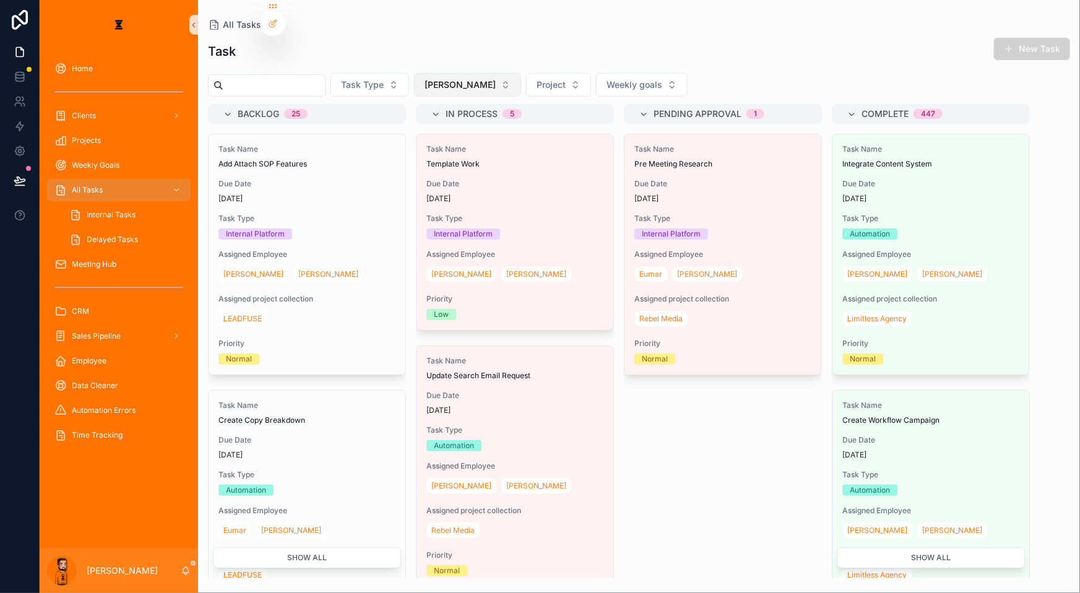
click at [424, 79] on span "[PERSON_NAME]" at bounding box center [459, 85] width 71 height 12
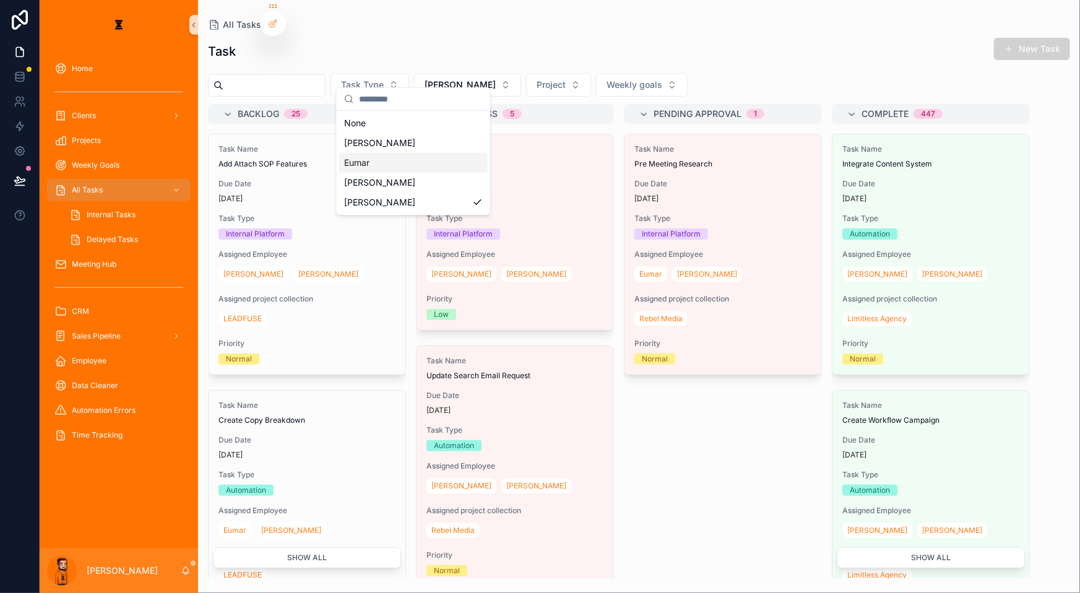
click at [396, 155] on div "Eumar" at bounding box center [413, 163] width 148 height 20
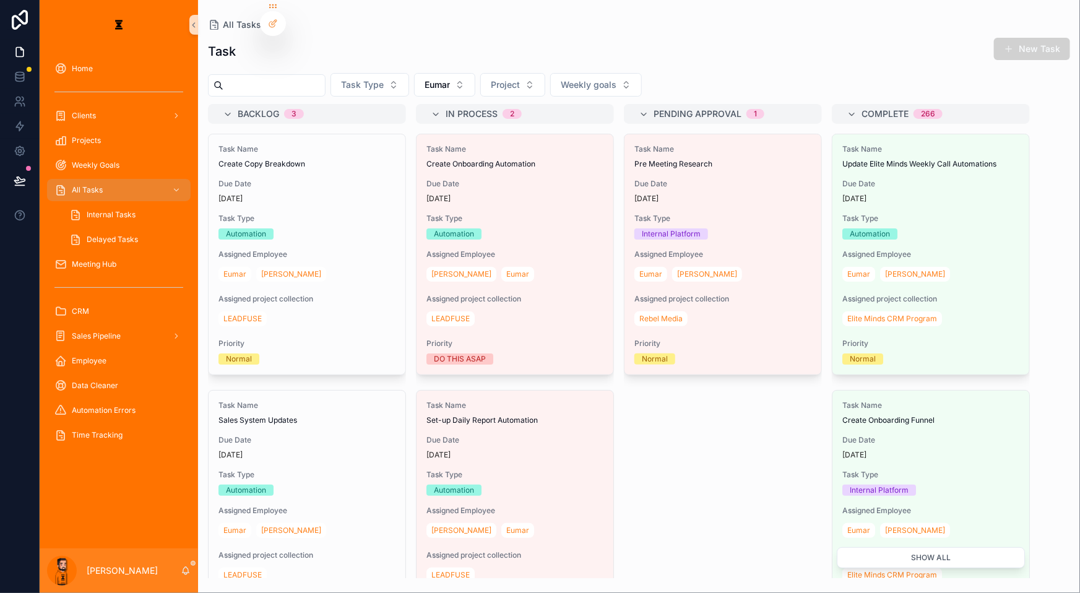
drag, startPoint x: 349, startPoint y: 198, endPoint x: 680, endPoint y: 37, distance: 368.5
click at [680, 37] on div "Task New Task" at bounding box center [639, 51] width 862 height 28
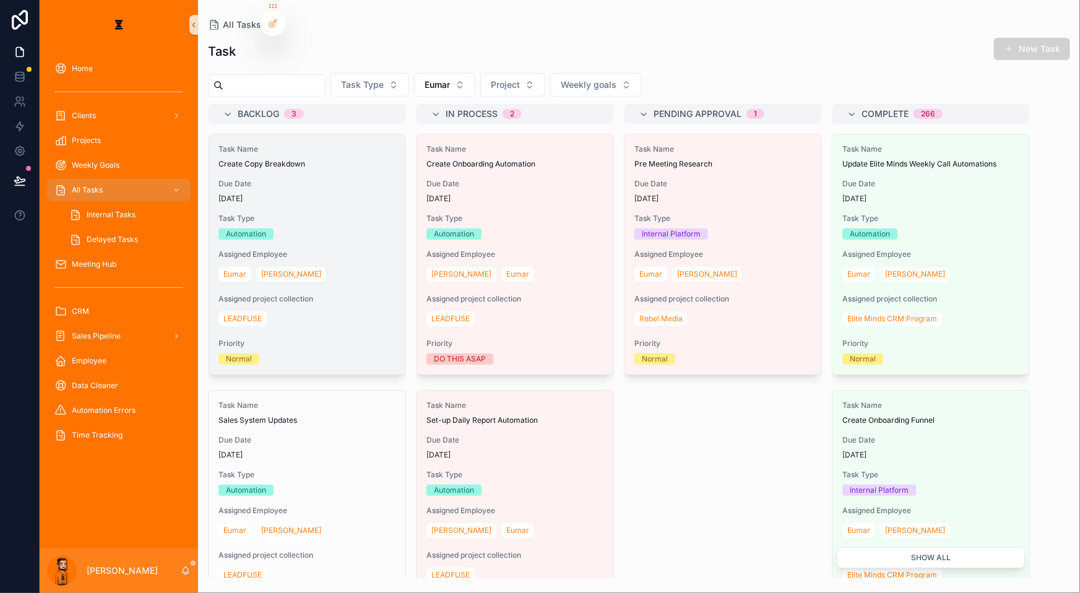
click at [320, 213] on span "Task Type" at bounding box center [306, 218] width 177 height 10
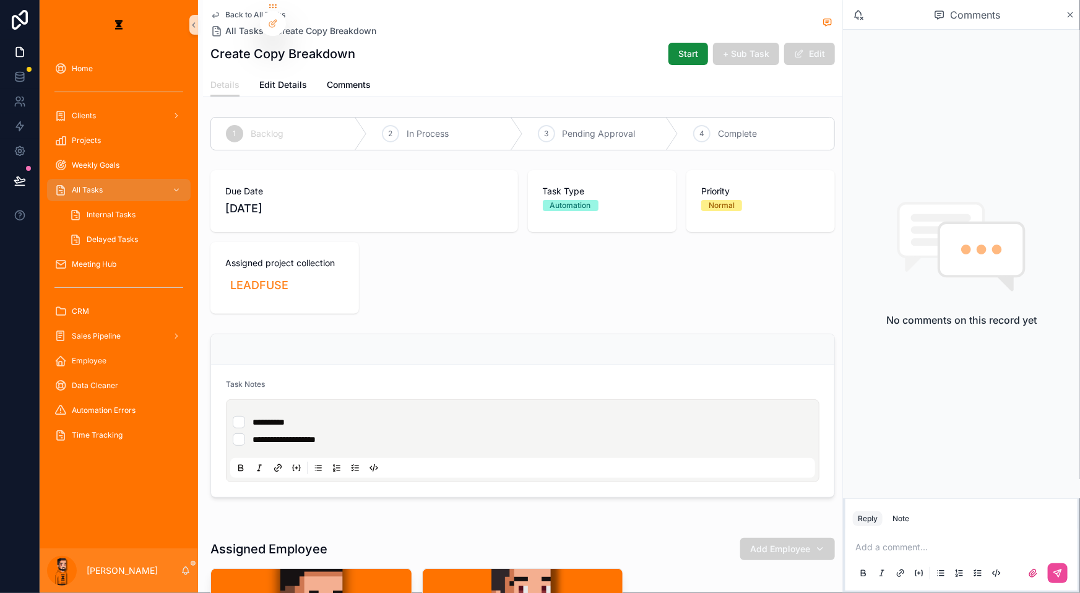
click at [351, 416] on li "**********" at bounding box center [523, 422] width 580 height 12
click at [333, 411] on div "**********" at bounding box center [525, 431] width 585 height 40
click at [902, 541] on p "scrollable content" at bounding box center [963, 547] width 217 height 12
click at [280, 79] on span "Edit Details" at bounding box center [283, 85] width 48 height 12
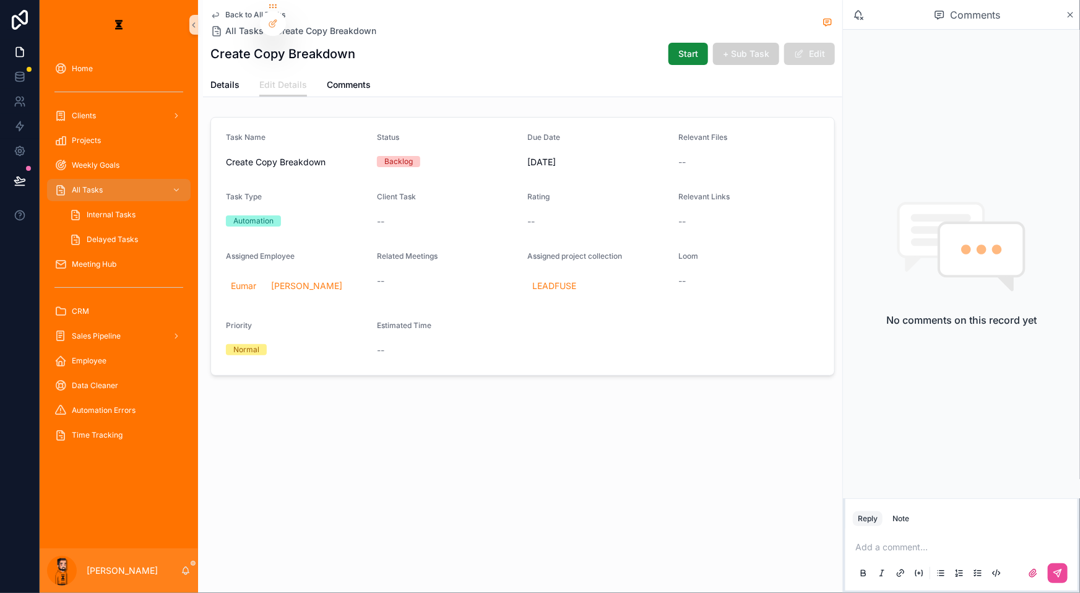
click at [808, 43] on button "Edit" at bounding box center [809, 54] width 51 height 22
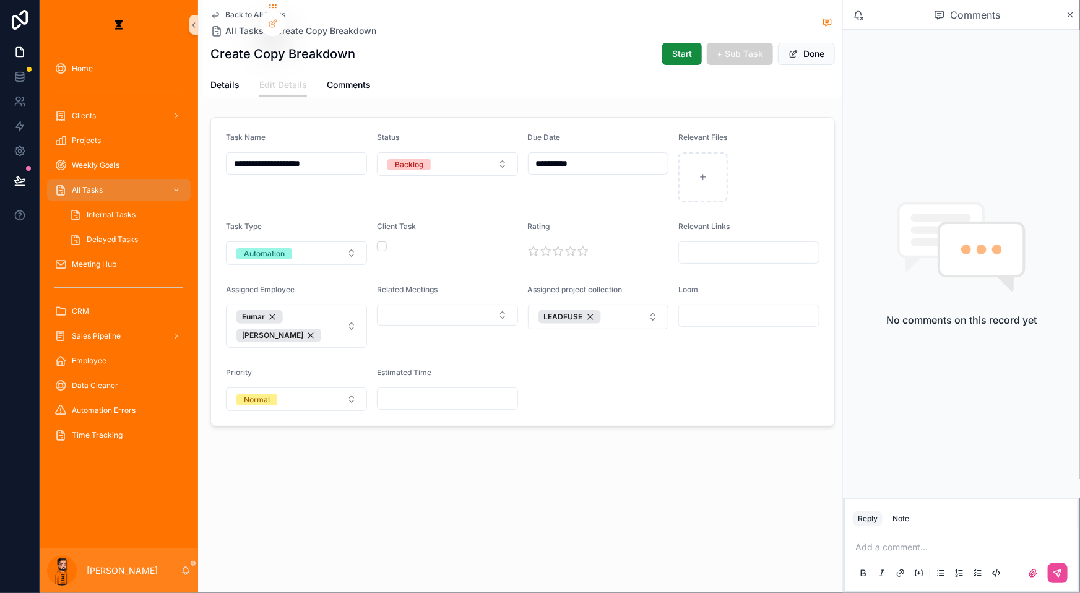
click at [717, 307] on input "scrollable content" at bounding box center [749, 315] width 140 height 17
paste input "**********"
type input "**********"
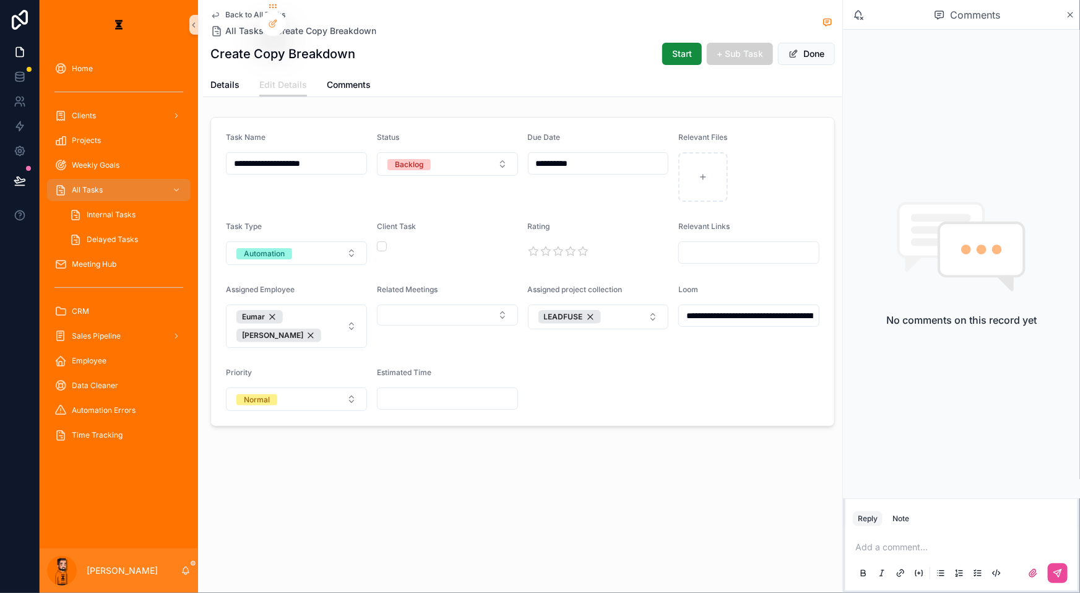
click at [687, 320] on form "**********" at bounding box center [522, 272] width 623 height 308
click at [820, 51] on span "Done" at bounding box center [806, 54] width 57 height 22
click at [816, 51] on button "Done" at bounding box center [806, 54] width 57 height 22
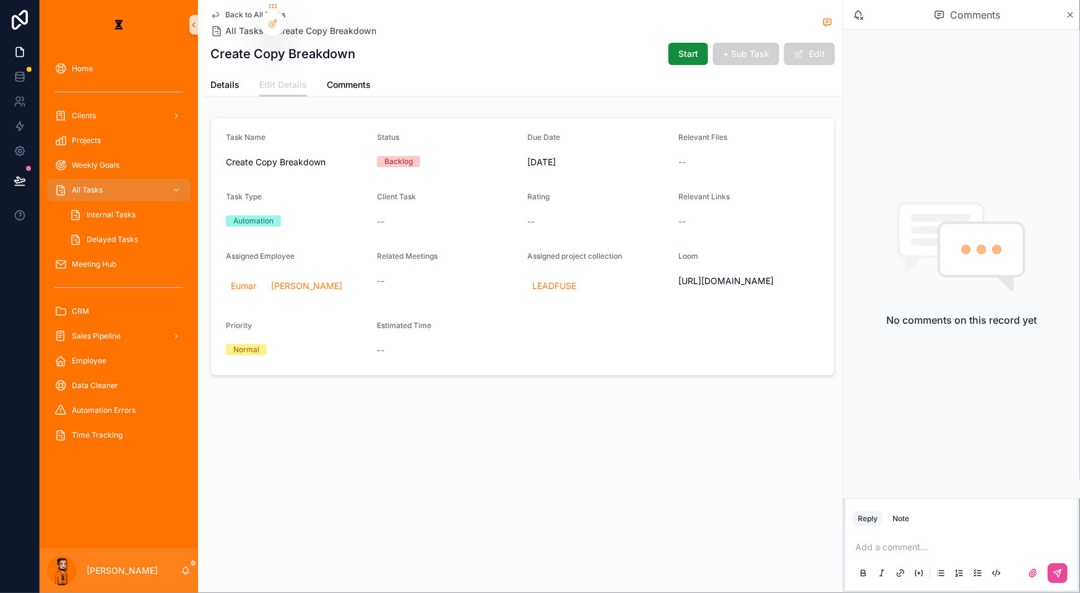
click at [243, 12] on span "Back to All Tasks" at bounding box center [255, 15] width 60 height 10
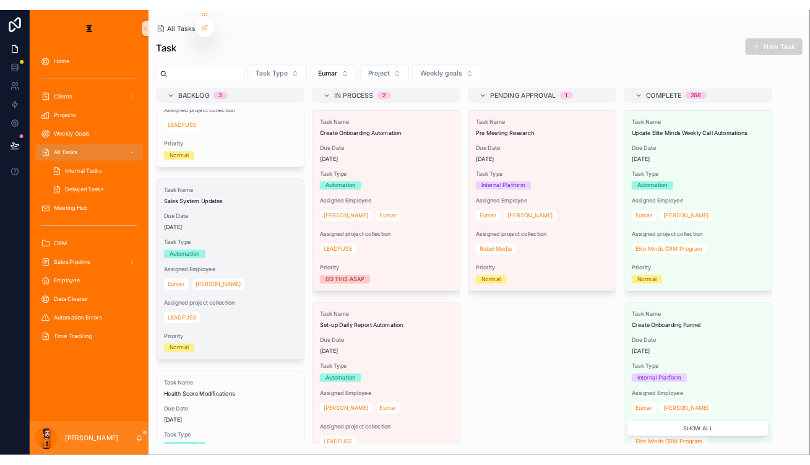
scroll to position [168, 0]
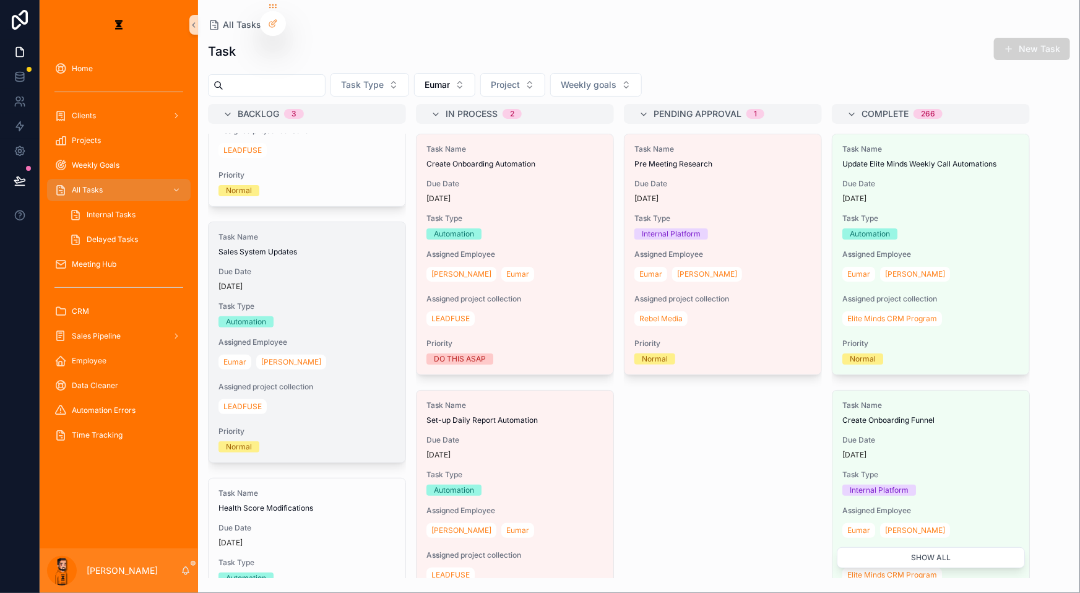
click at [311, 267] on div "Due Date [DATE]" at bounding box center [306, 279] width 177 height 25
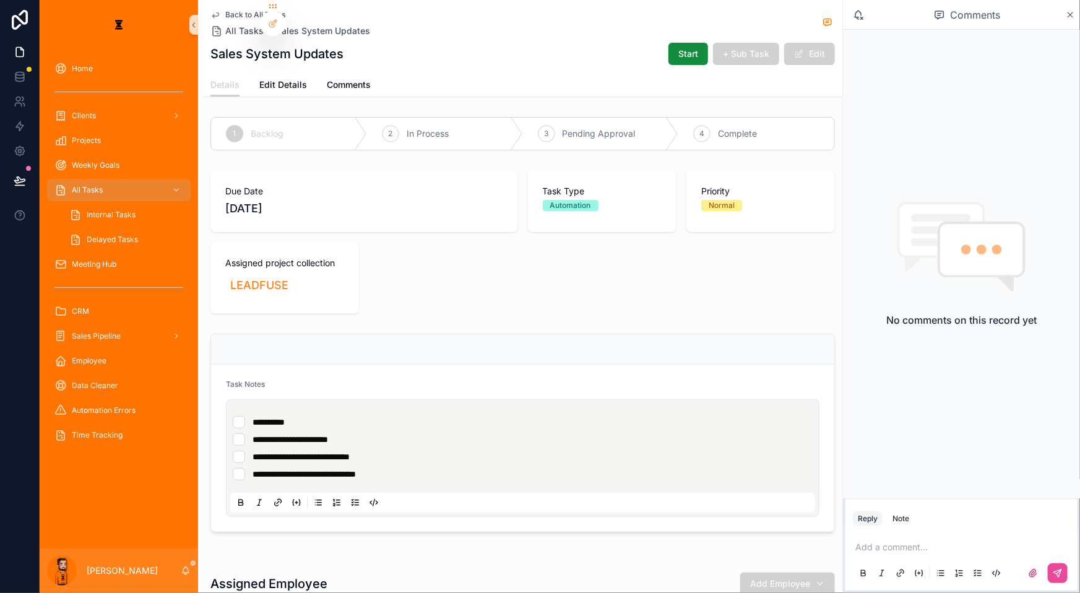
click at [304, 416] on li "**********" at bounding box center [523, 422] width 580 height 12
click at [464, 433] on li "**********" at bounding box center [523, 439] width 580 height 12
click at [465, 416] on ul "**********" at bounding box center [525, 448] width 585 height 64
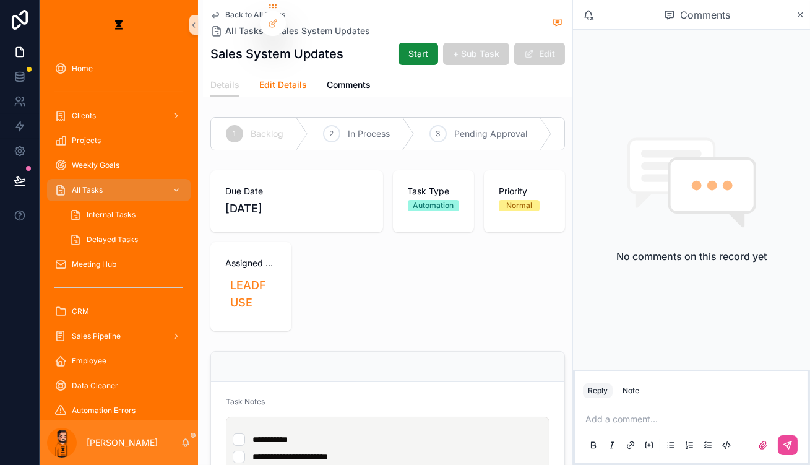
click at [259, 79] on span "Edit Details" at bounding box center [283, 85] width 48 height 12
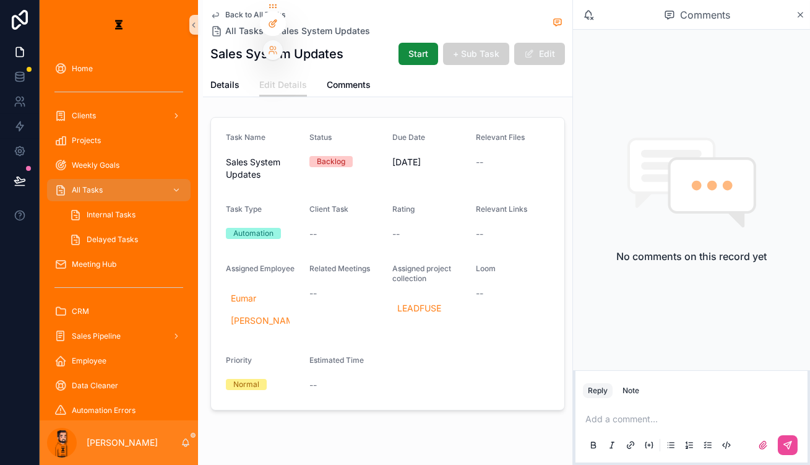
click at [273, 25] on icon at bounding box center [273, 24] width 10 height 10
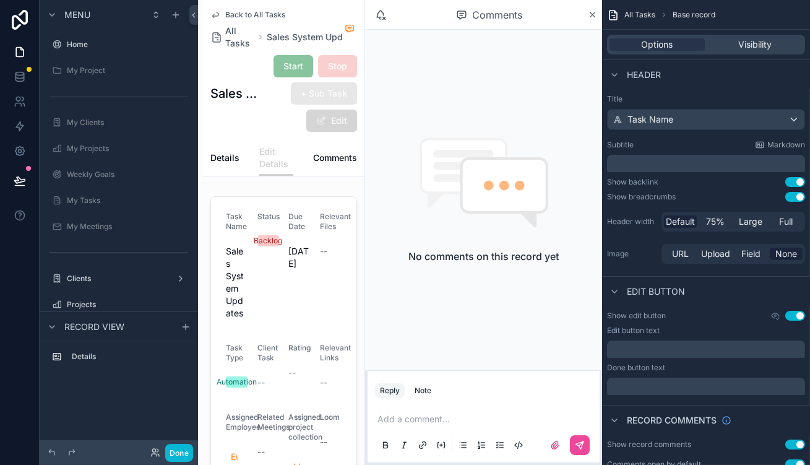
click at [326, 116] on span "scrollable content" at bounding box center [321, 121] width 10 height 10
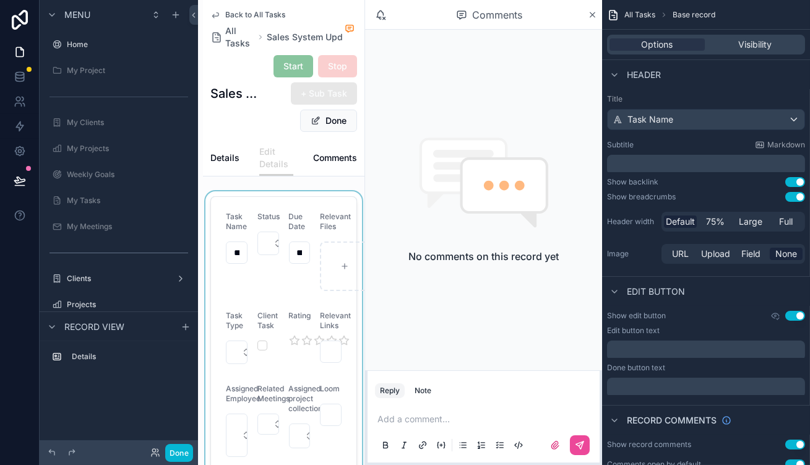
click at [364, 309] on div "scrollable content" at bounding box center [283, 370] width 161 height 358
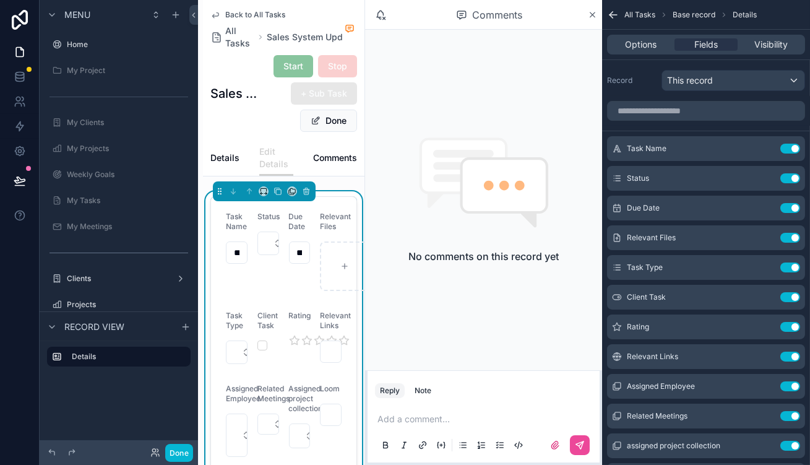
click at [341, 406] on input "scrollable content" at bounding box center [330, 414] width 20 height 17
paste input "**********"
type input "**********"
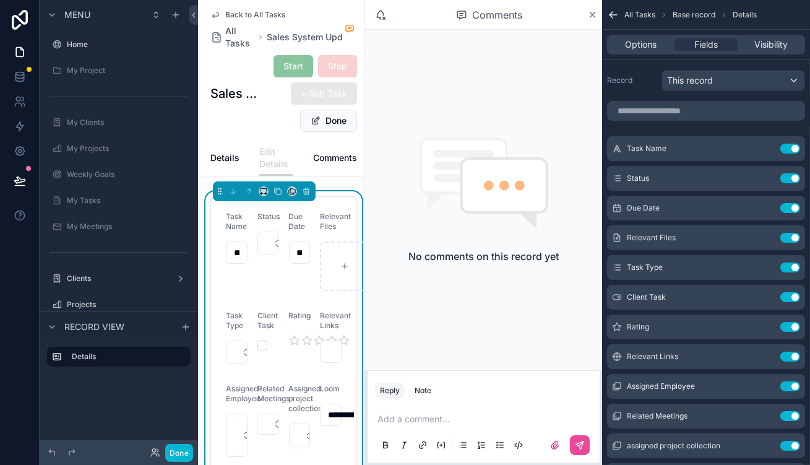
click at [344, 361] on form "**********" at bounding box center [283, 370] width 145 height 346
click at [357, 109] on span "Done" at bounding box center [328, 120] width 57 height 22
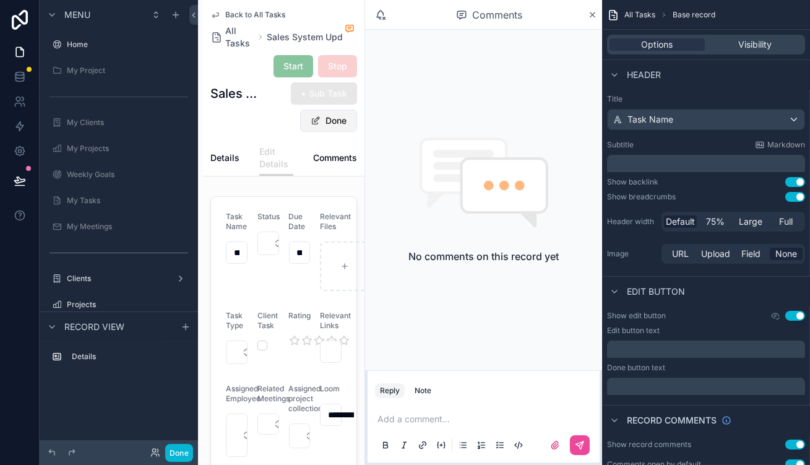
click at [357, 109] on button "Done" at bounding box center [328, 120] width 57 height 22
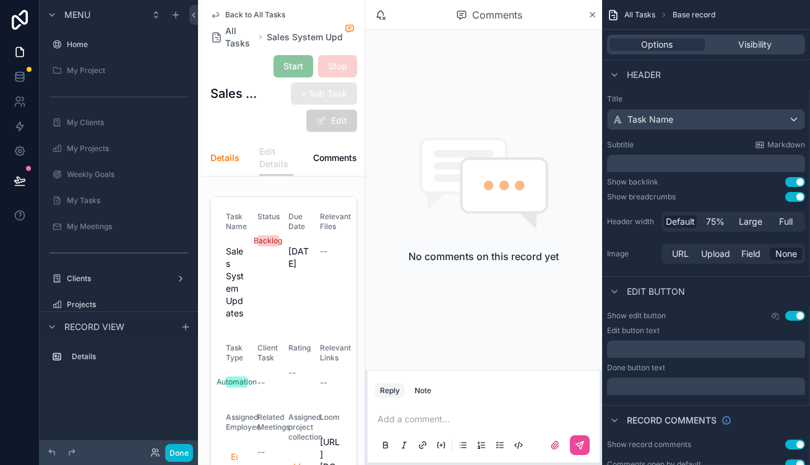
click at [210, 152] on span "Details" at bounding box center [224, 158] width 29 height 12
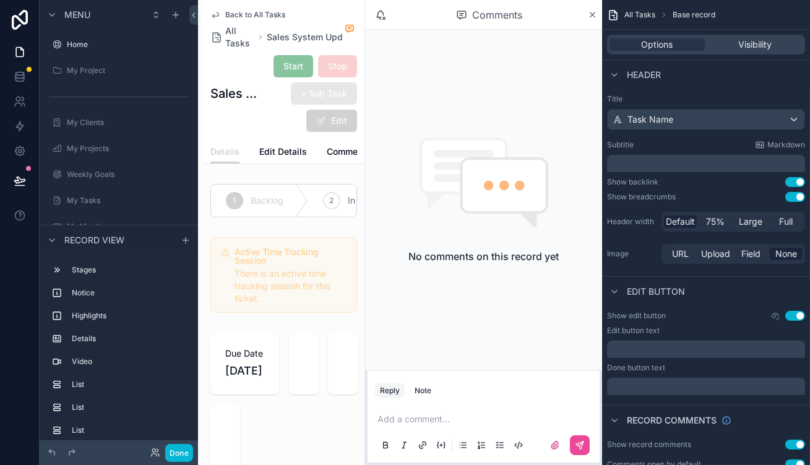
click at [303, 327] on div "scrollable content" at bounding box center [283, 464] width 161 height 275
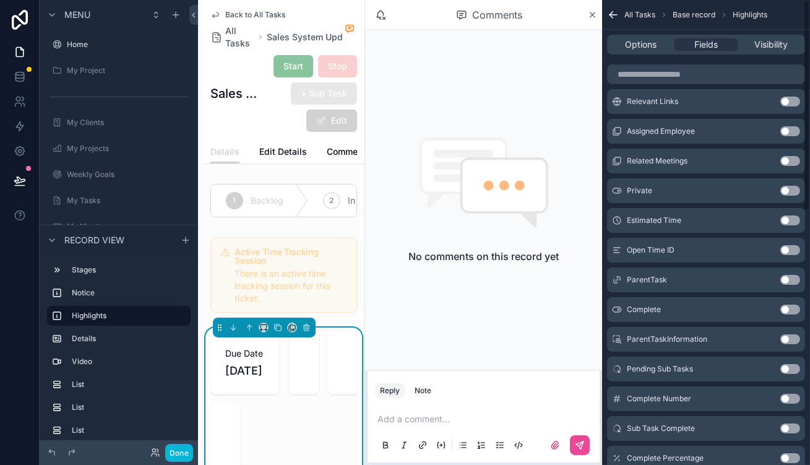
scroll to position [560, 0]
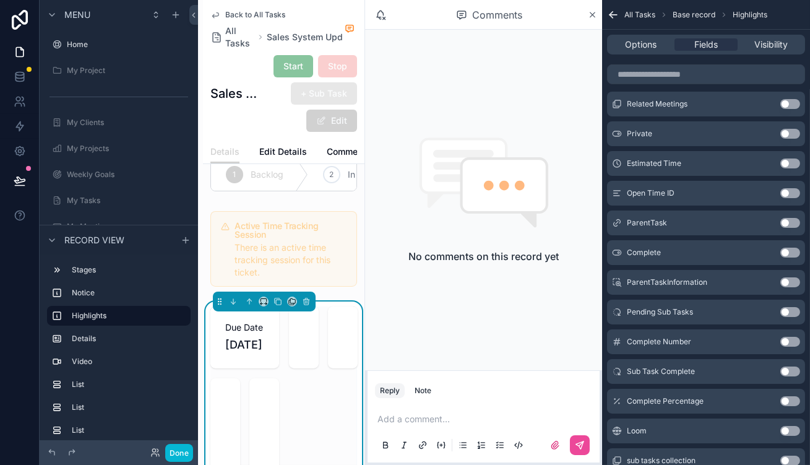
scroll to position [112, 0]
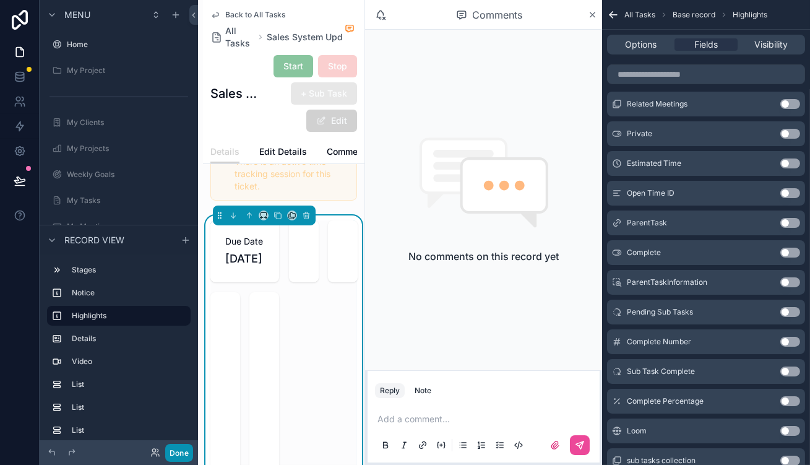
click at [165, 450] on button "Done" at bounding box center [179, 453] width 28 height 18
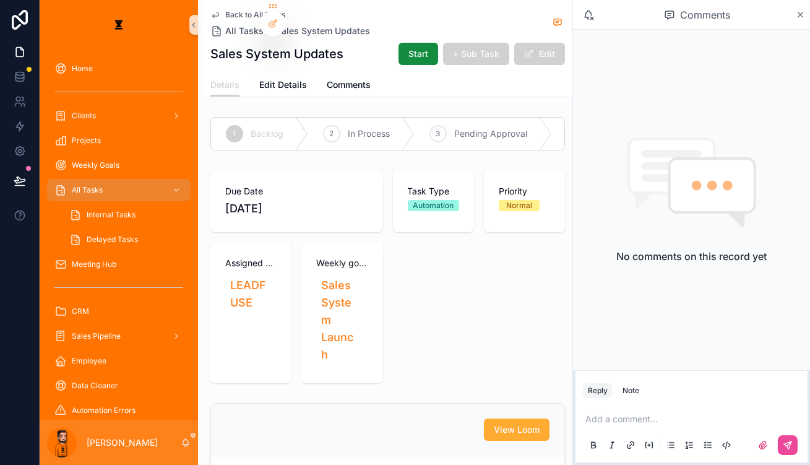
scroll to position [0, 0]
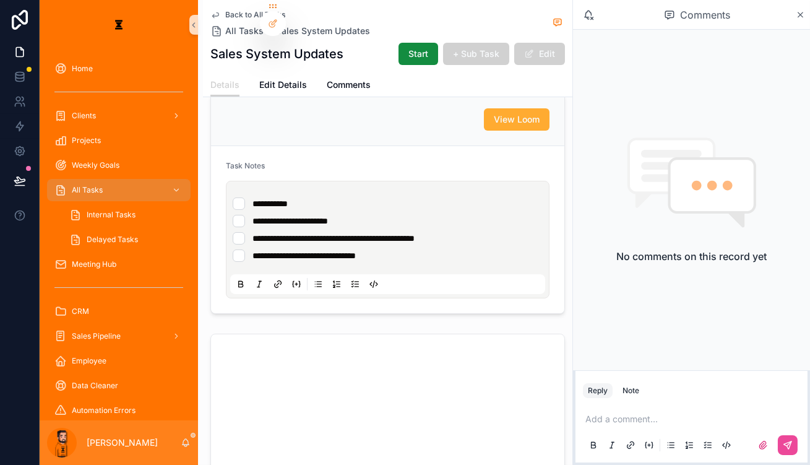
scroll to position [281, 0]
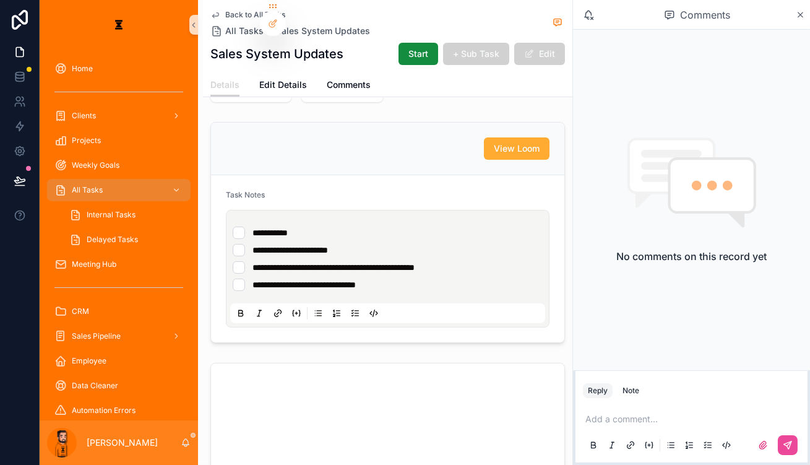
click at [225, 12] on span "Back to All Tasks" at bounding box center [255, 15] width 60 height 10
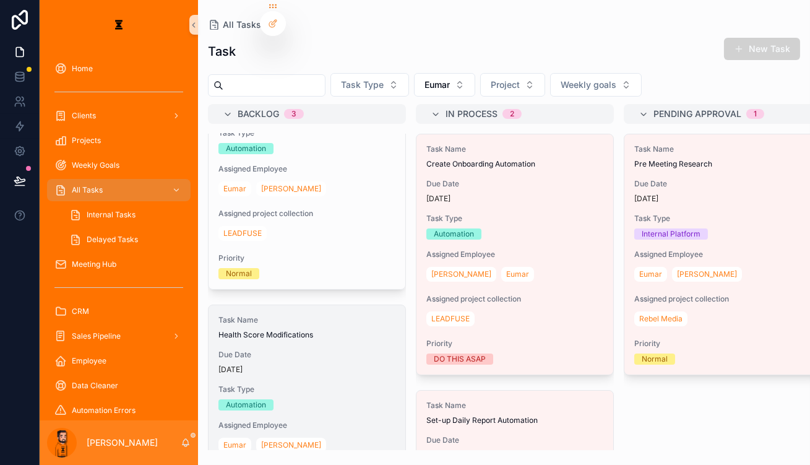
scroll to position [285, 0]
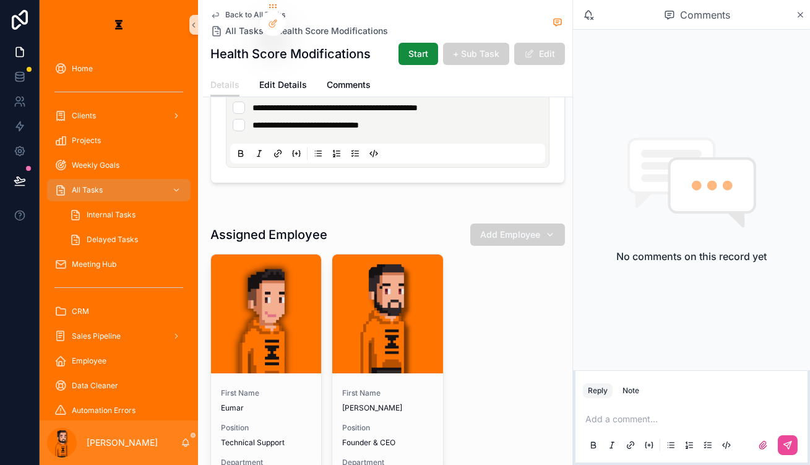
scroll to position [56, 0]
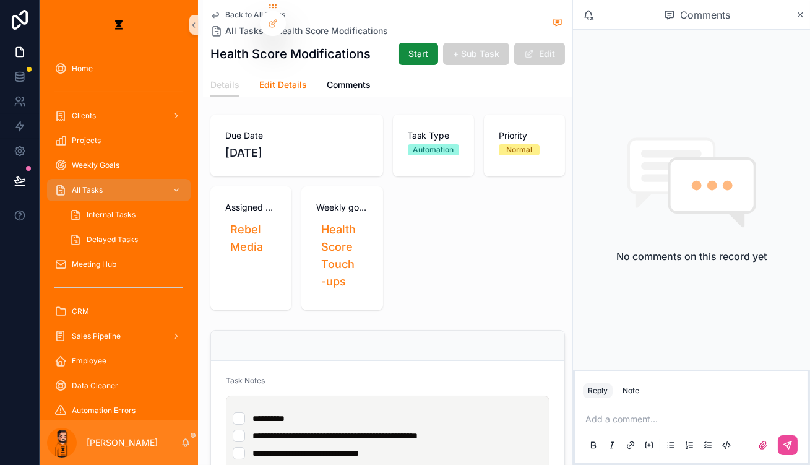
click at [259, 79] on span "Edit Details" at bounding box center [283, 85] width 48 height 12
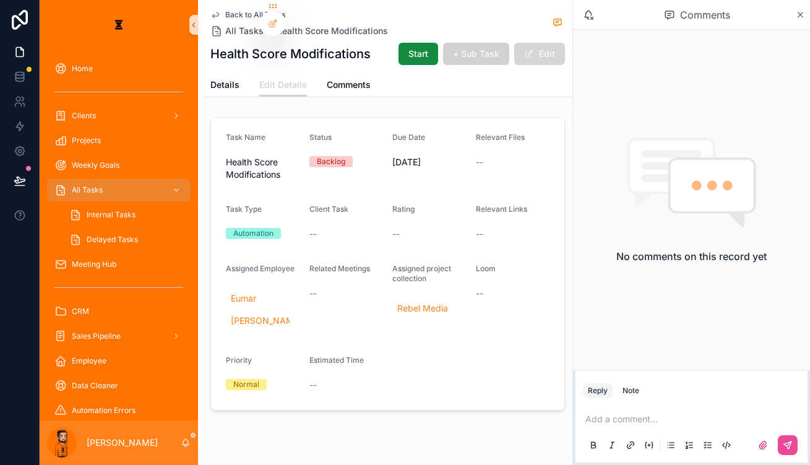
click at [565, 43] on button "Edit" at bounding box center [539, 54] width 51 height 22
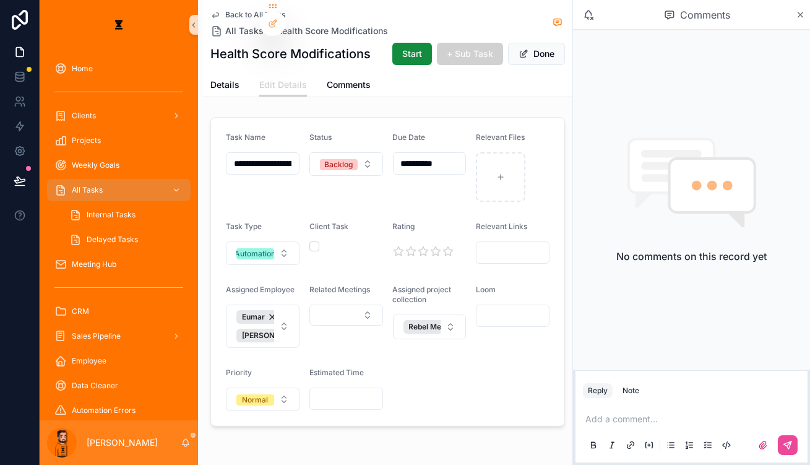
click at [531, 307] on input "scrollable content" at bounding box center [512, 315] width 72 height 17
paste input "**********"
type input "**********"
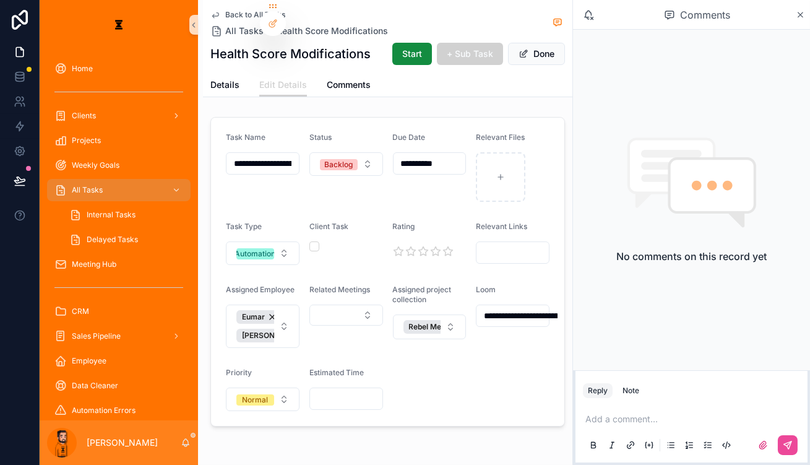
click at [470, 335] on form "**********" at bounding box center [387, 272] width 353 height 308
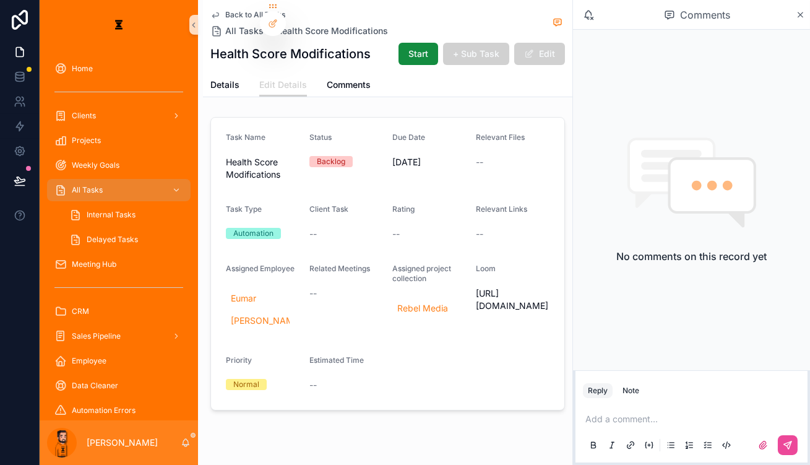
click at [225, 15] on span "Back to All Tasks" at bounding box center [255, 15] width 60 height 10
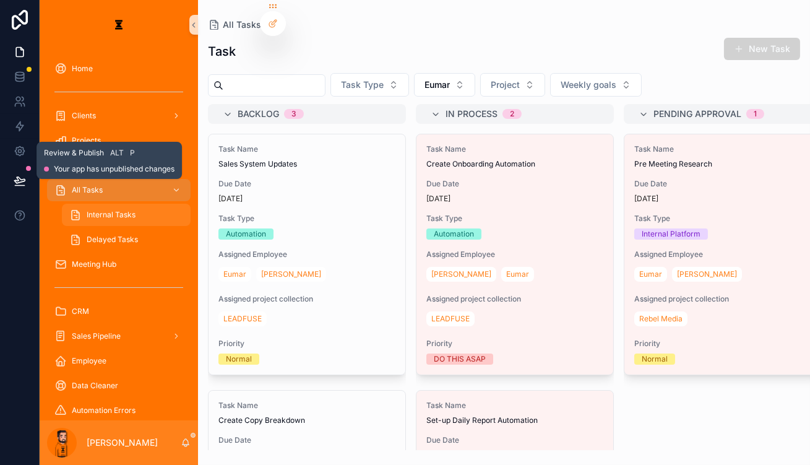
click at [7, 163] on button at bounding box center [19, 180] width 27 height 35
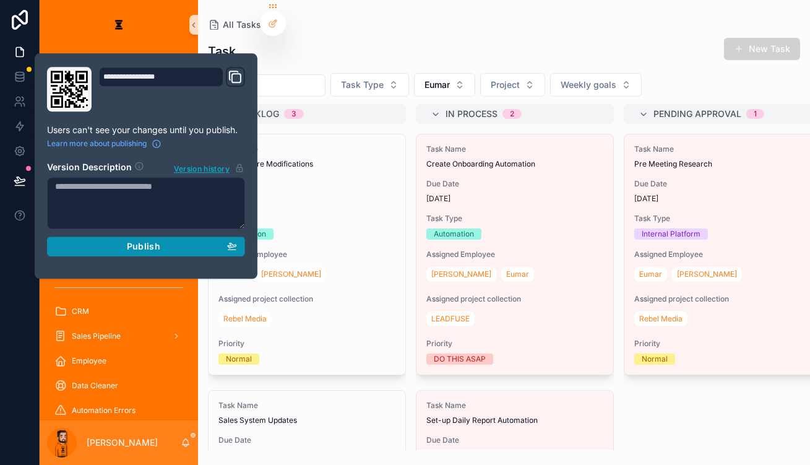
click at [118, 236] on button "Publish" at bounding box center [146, 246] width 198 height 20
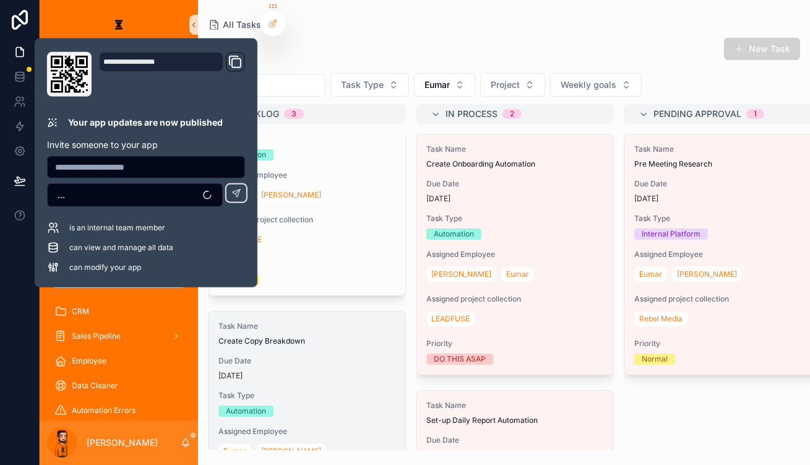
scroll to position [341, 0]
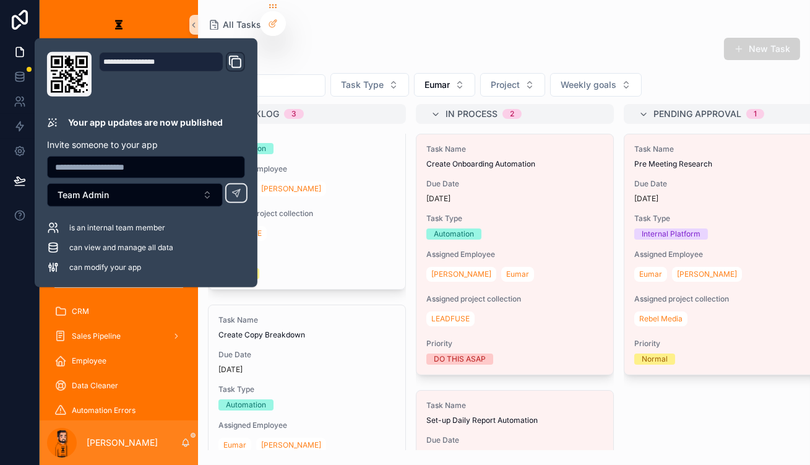
click at [624, 384] on div "Task Name Pre Meeting Research Due Date [DATE] Task Type Internal Platform Assi…" at bounding box center [723, 292] width 198 height 316
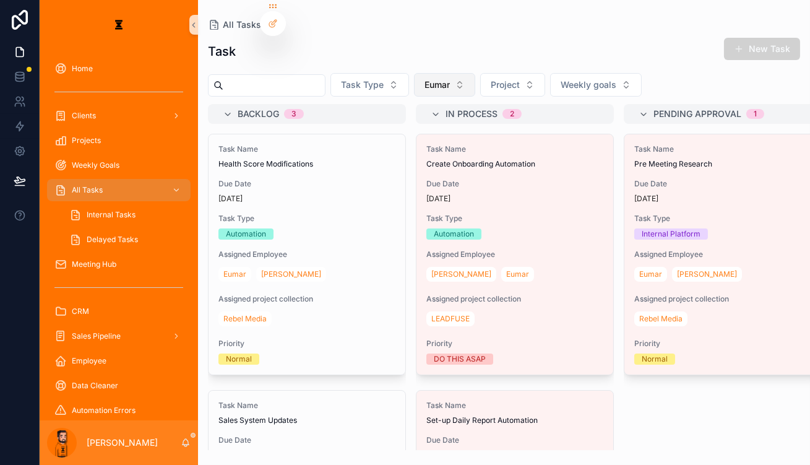
click at [429, 73] on button "Eumar" at bounding box center [444, 85] width 61 height 24
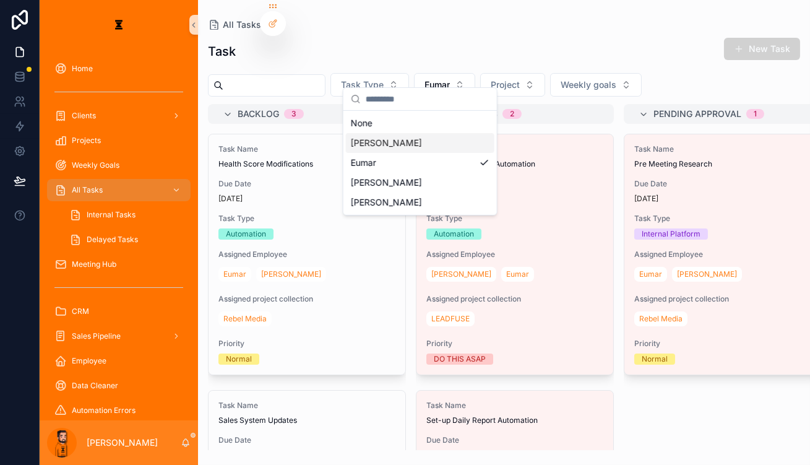
click at [386, 137] on div "[PERSON_NAME]" at bounding box center [420, 143] width 148 height 20
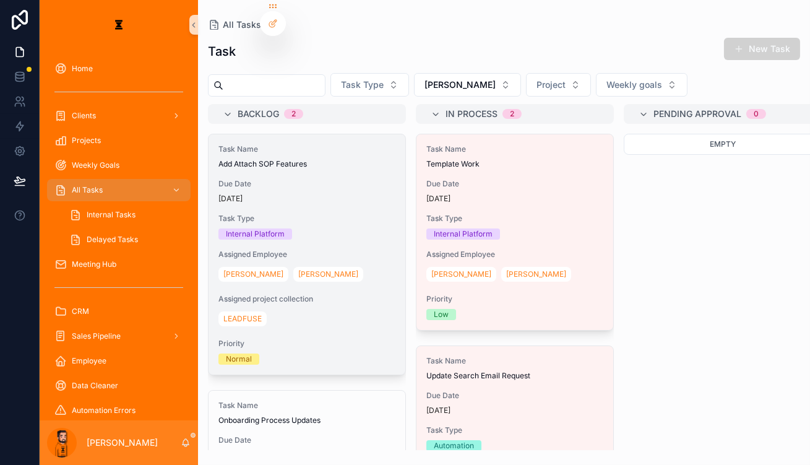
click at [303, 213] on span "Task Type" at bounding box center [306, 218] width 177 height 10
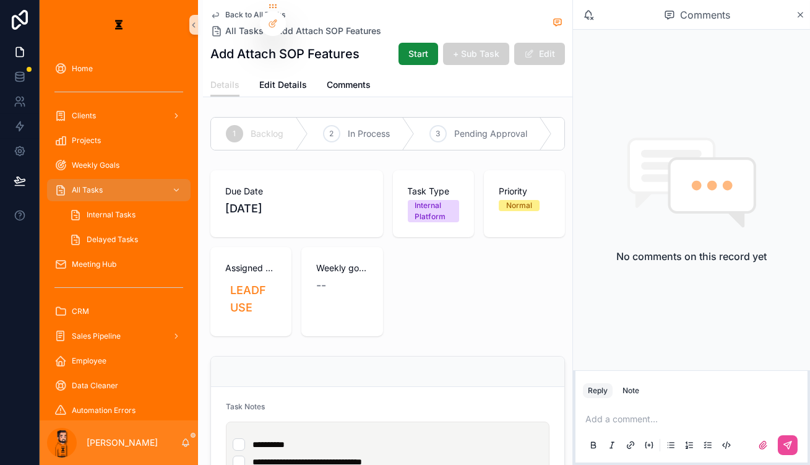
click at [371, 455] on li "**********" at bounding box center [388, 461] width 310 height 12
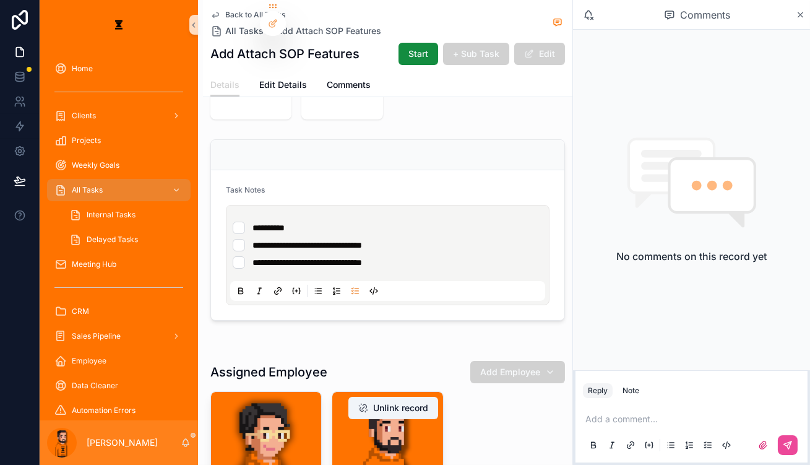
scroll to position [168, 0]
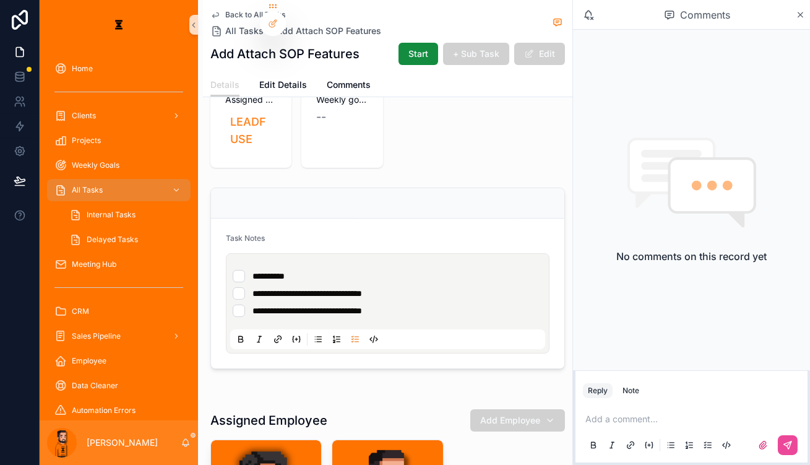
click at [380, 287] on li "**********" at bounding box center [388, 293] width 310 height 12
type li "*"
click at [470, 270] on li "**********" at bounding box center [388, 276] width 310 height 12
click at [475, 287] on li "**********" at bounding box center [388, 293] width 310 height 12
drag, startPoint x: 425, startPoint y: 241, endPoint x: 421, endPoint y: 234, distance: 8.3
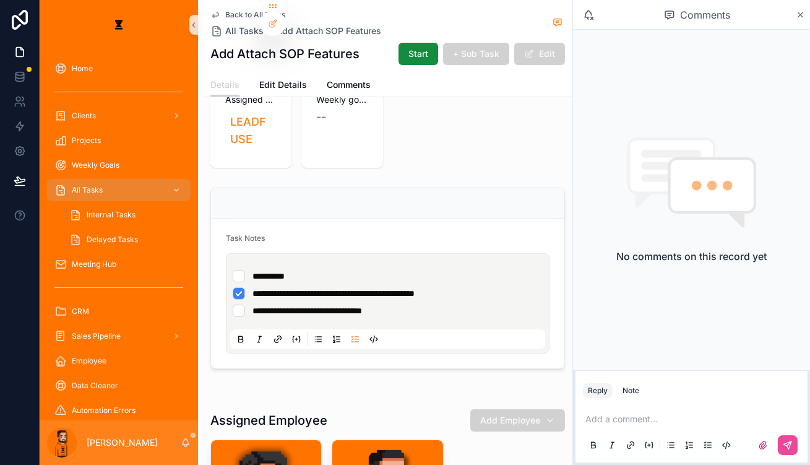
click at [425, 265] on div "**********" at bounding box center [390, 293] width 315 height 57
click at [421, 304] on li "**********" at bounding box center [388, 310] width 310 height 12
click at [233, 287] on li "**********" at bounding box center [388, 293] width 310 height 12
click at [259, 79] on span "Edit Details" at bounding box center [283, 85] width 48 height 12
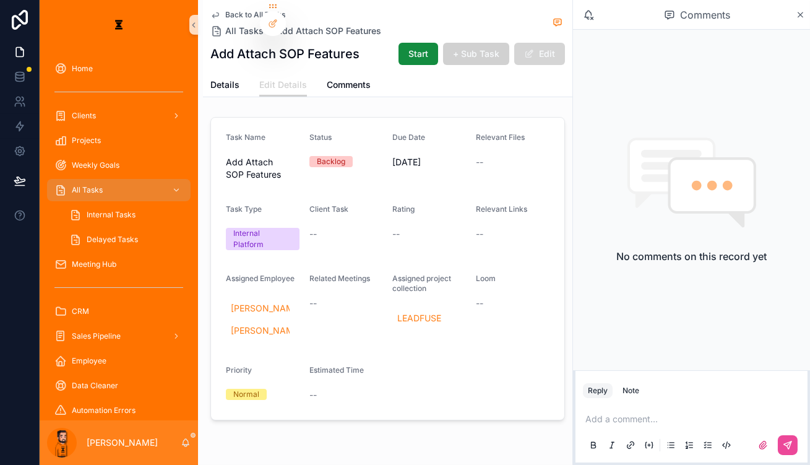
click at [565, 46] on button "Edit" at bounding box center [539, 54] width 51 height 22
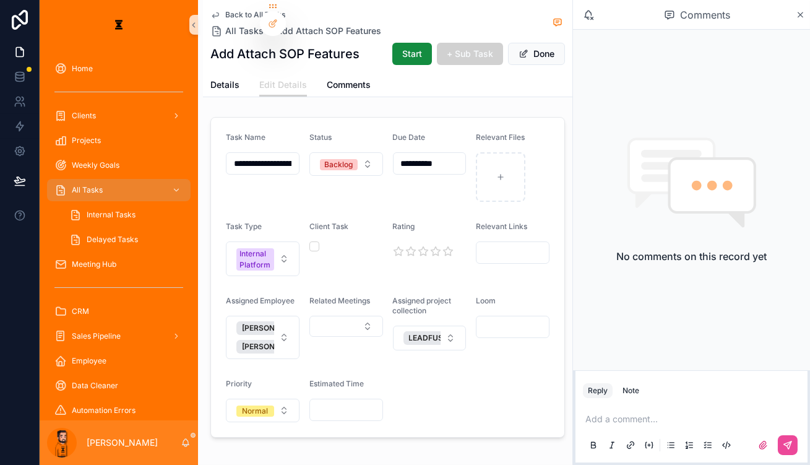
click at [535, 318] on input "scrollable content" at bounding box center [512, 326] width 72 height 17
paste input "**********"
type input "**********"
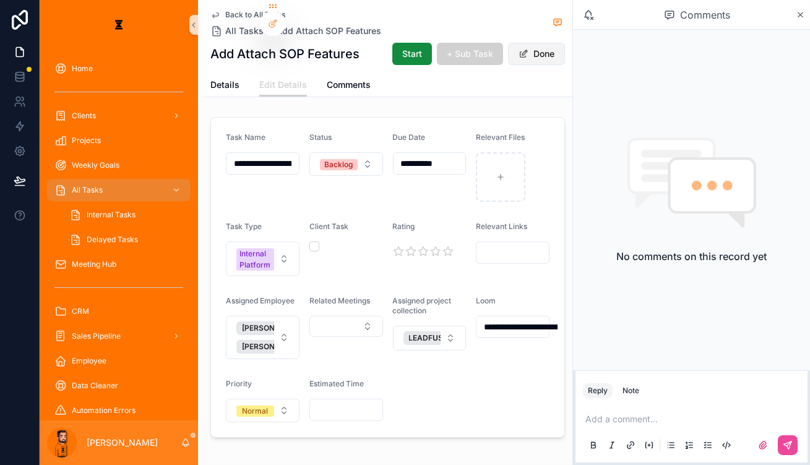
click at [565, 53] on button "Done" at bounding box center [536, 54] width 57 height 22
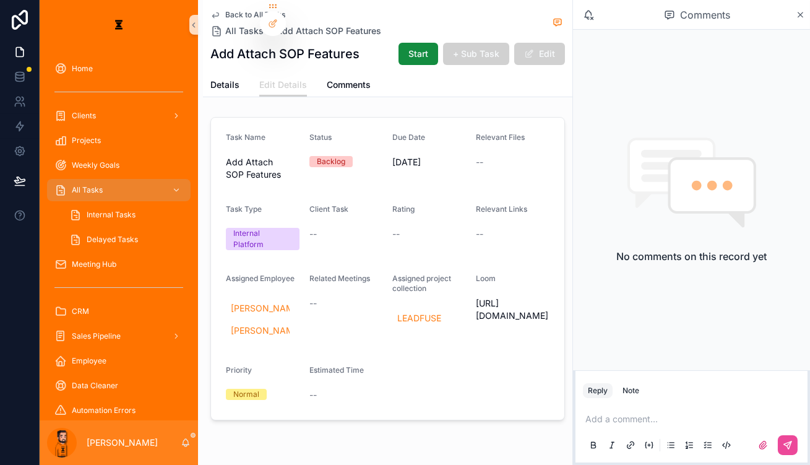
click at [225, 10] on span "Back to All Tasks" at bounding box center [255, 15] width 60 height 10
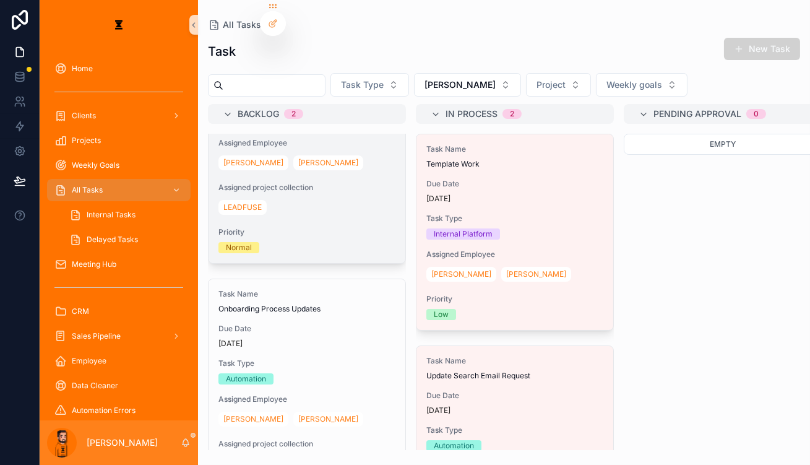
scroll to position [118, 0]
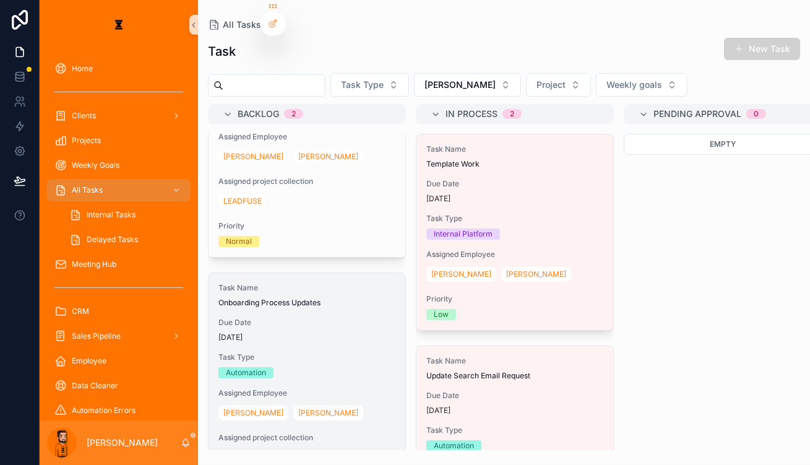
click at [298, 287] on div "Task Name Onboarding Process Updates Due Date [DATE] Task Type Automation Assig…" at bounding box center [306, 393] width 197 height 240
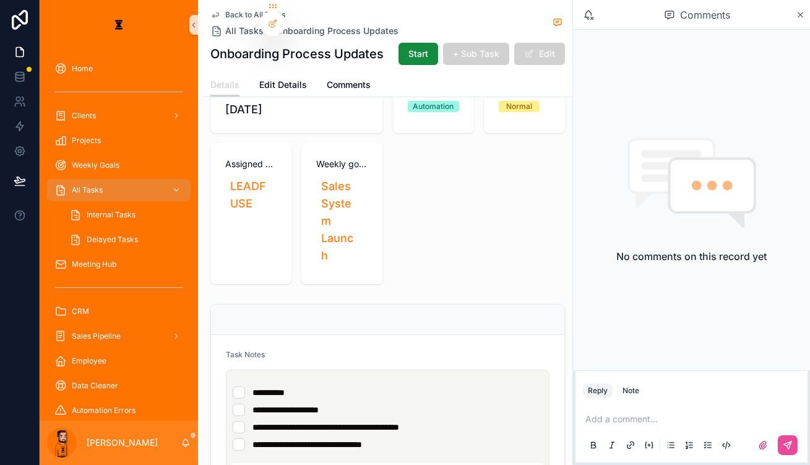
scroll to position [112, 0]
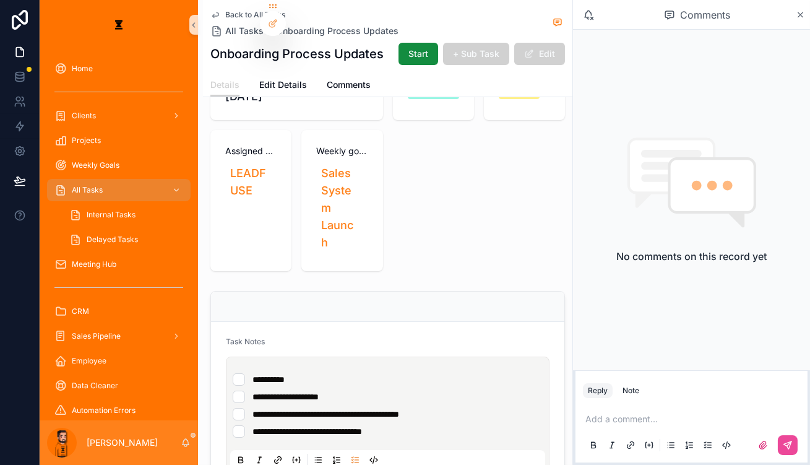
click at [331, 373] on li "**********" at bounding box center [388, 379] width 310 height 12
click at [369, 368] on div "**********" at bounding box center [390, 405] width 315 height 74
click at [369, 425] on li "**********" at bounding box center [388, 431] width 310 height 12
drag, startPoint x: 414, startPoint y: 321, endPoint x: 223, endPoint y: 312, distance: 192.0
click at [233, 373] on ul "**********" at bounding box center [390, 405] width 315 height 64
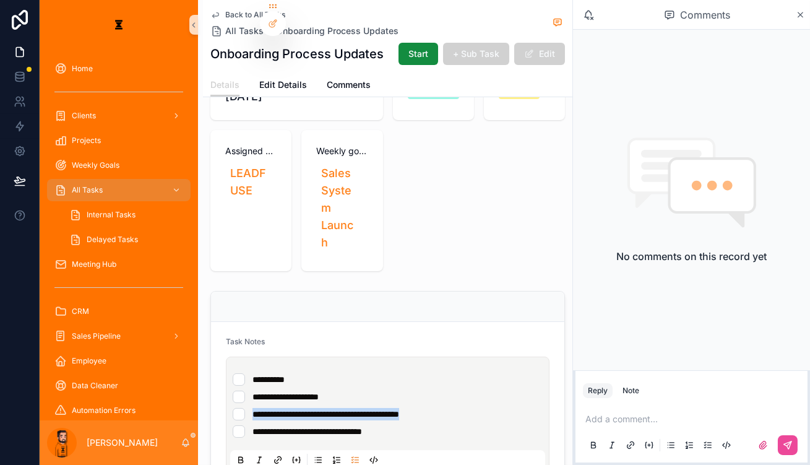
click at [252, 410] on span "**********" at bounding box center [325, 414] width 147 height 9
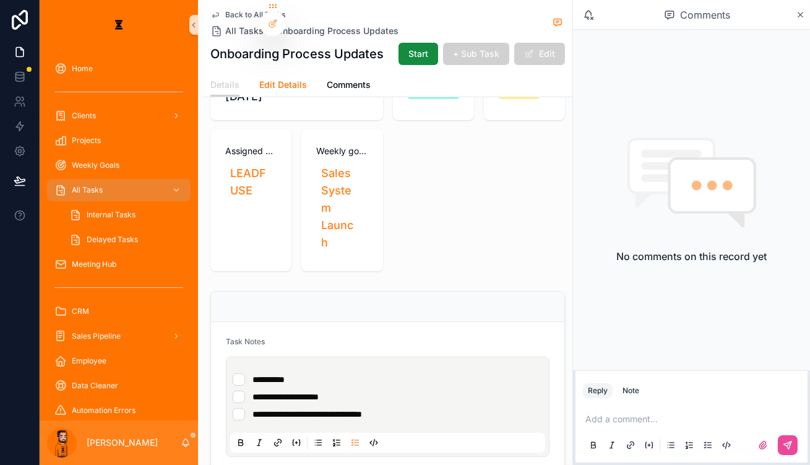
click at [259, 79] on span "Edit Details" at bounding box center [283, 85] width 48 height 12
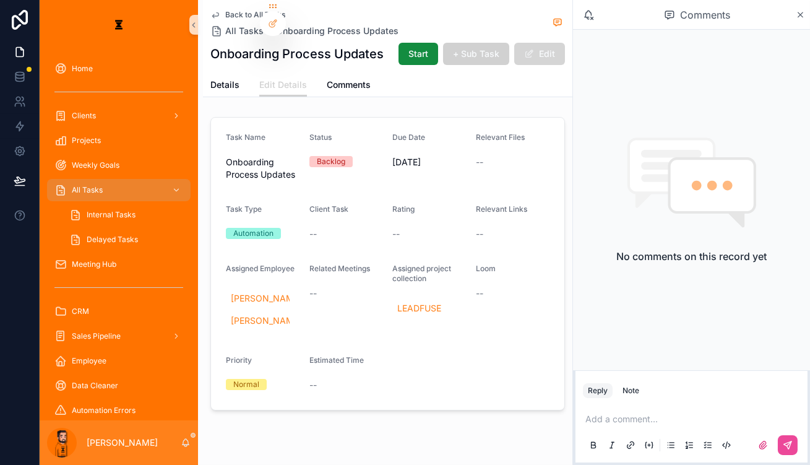
click at [565, 55] on button "Edit" at bounding box center [539, 54] width 51 height 22
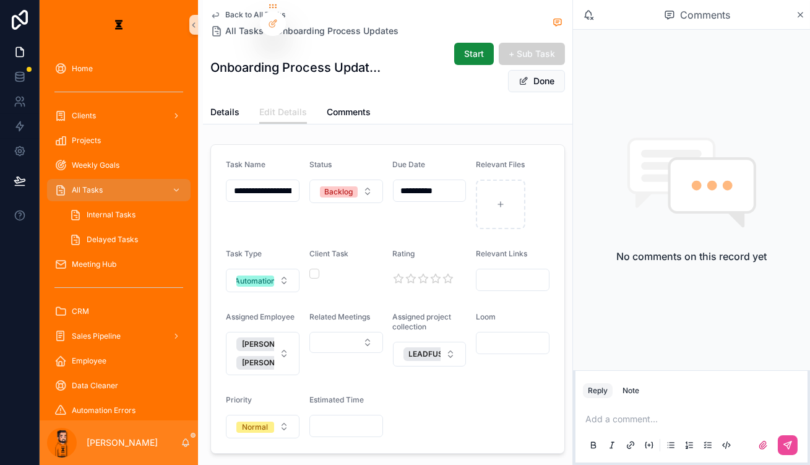
click at [544, 332] on div "scrollable content" at bounding box center [513, 343] width 74 height 22
click at [542, 334] on input "scrollable content" at bounding box center [512, 342] width 72 height 17
paste input "**********"
type input "**********"
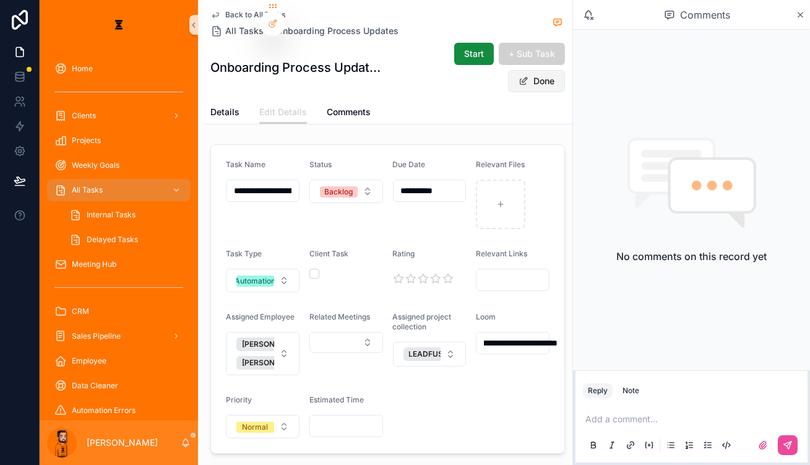
scroll to position [0, 0]
click at [565, 70] on button "Done" at bounding box center [536, 81] width 57 height 22
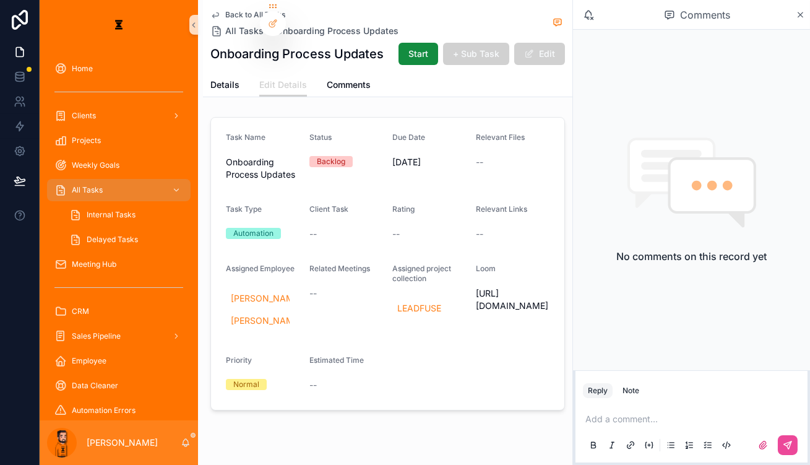
click at [225, 10] on span "Back to All Tasks" at bounding box center [255, 15] width 60 height 10
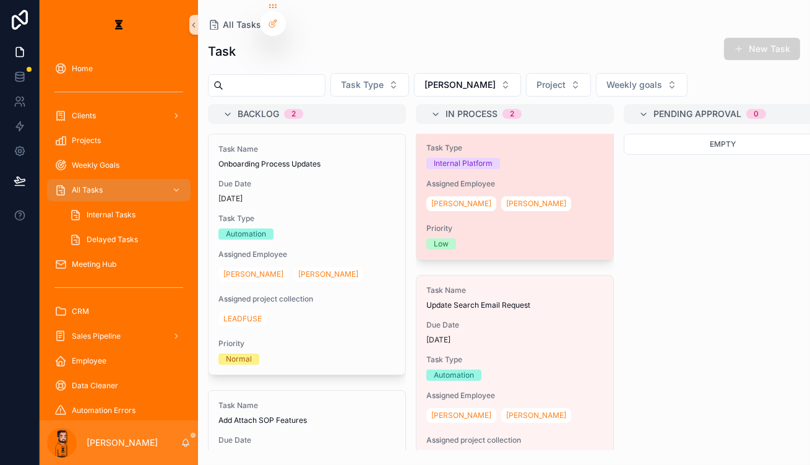
scroll to position [79, 0]
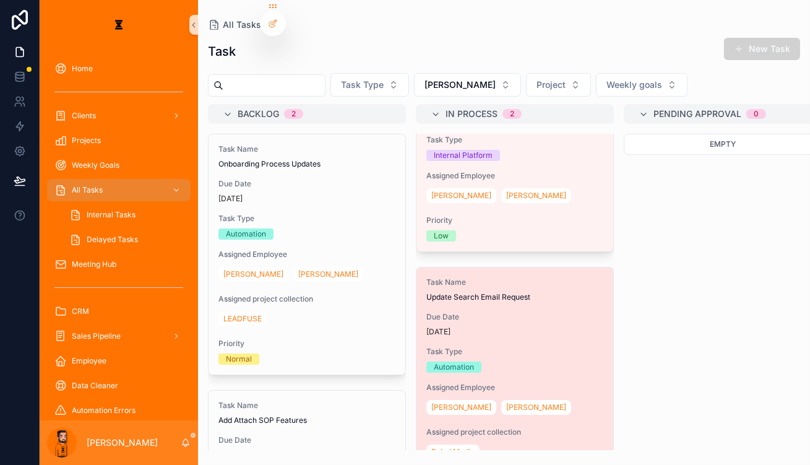
click at [460, 312] on span "Due Date" at bounding box center [514, 317] width 177 height 10
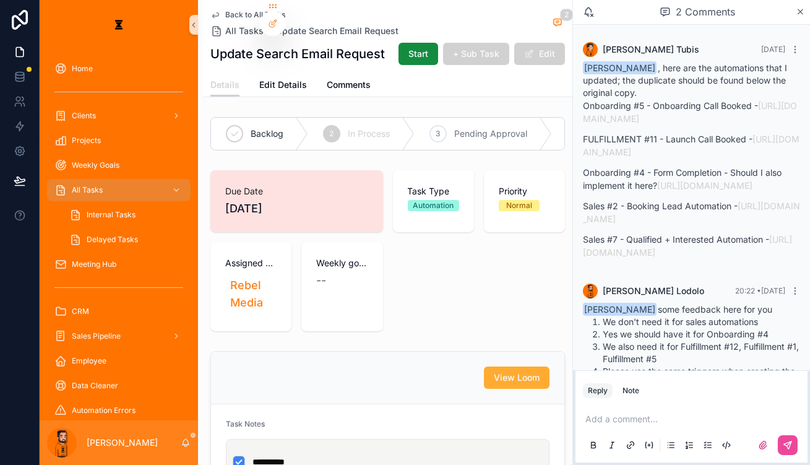
scroll to position [59, 0]
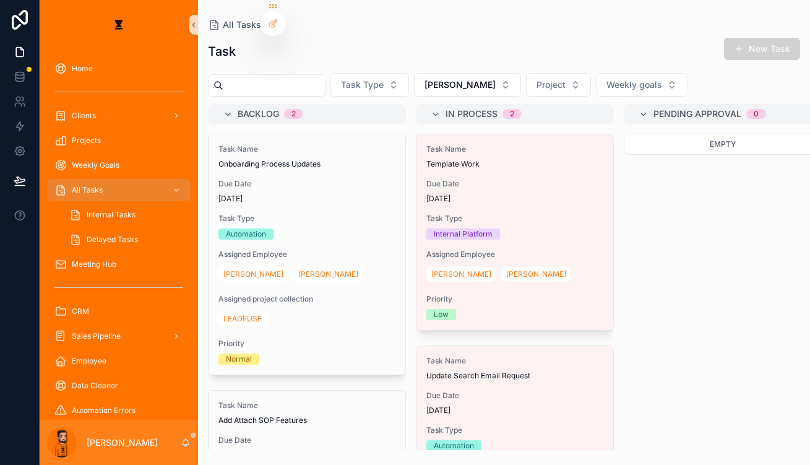
click at [273, 213] on span "Task Type" at bounding box center [306, 218] width 177 height 10
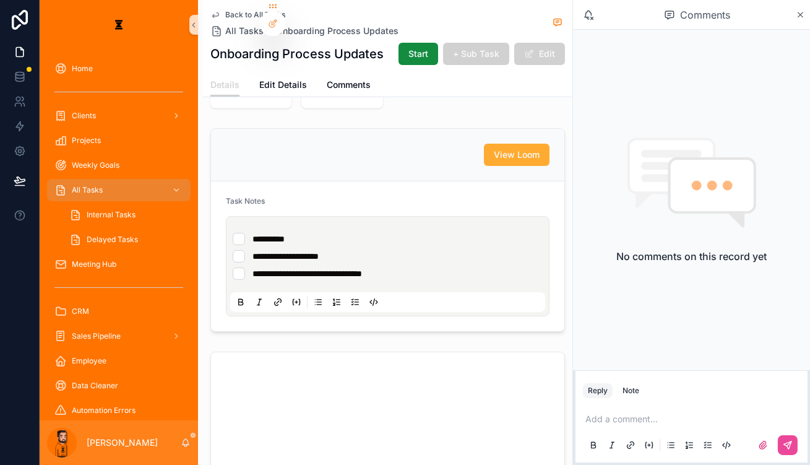
scroll to position [337, 0]
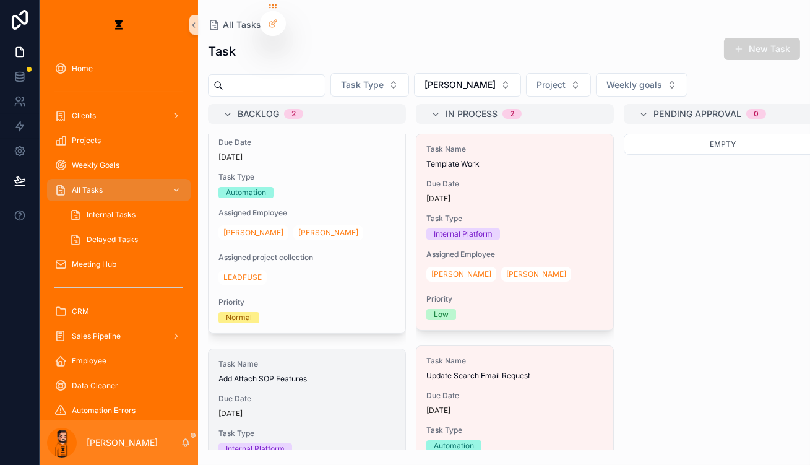
scroll to position [118, 0]
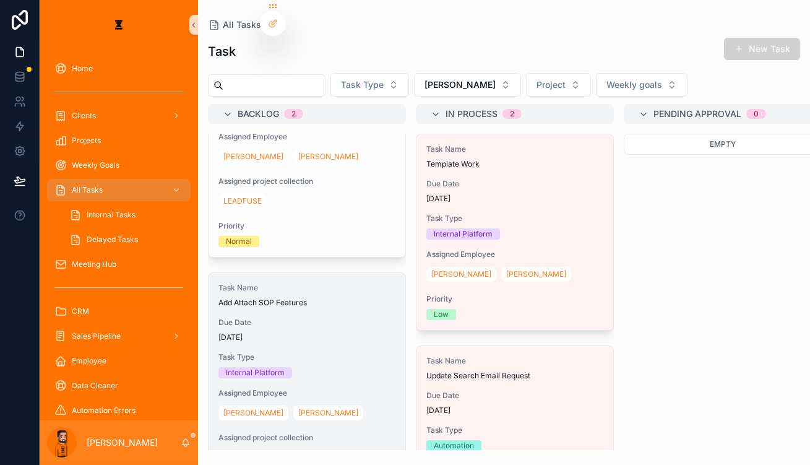
click at [278, 332] on div "[DATE]" at bounding box center [306, 337] width 177 height 10
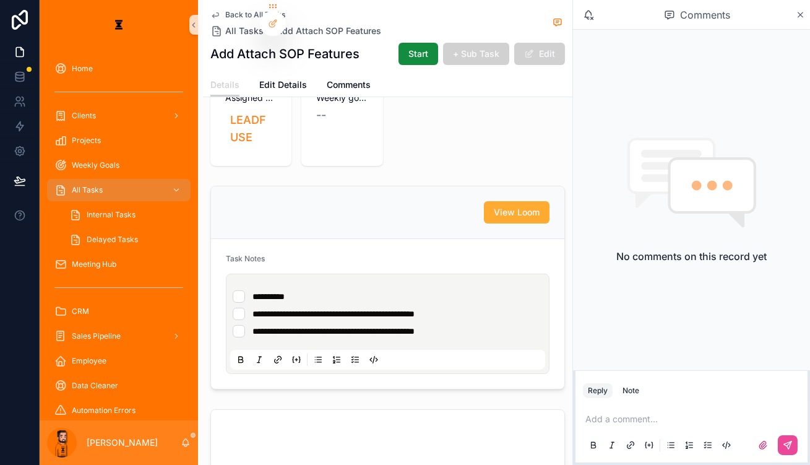
scroll to position [168, 0]
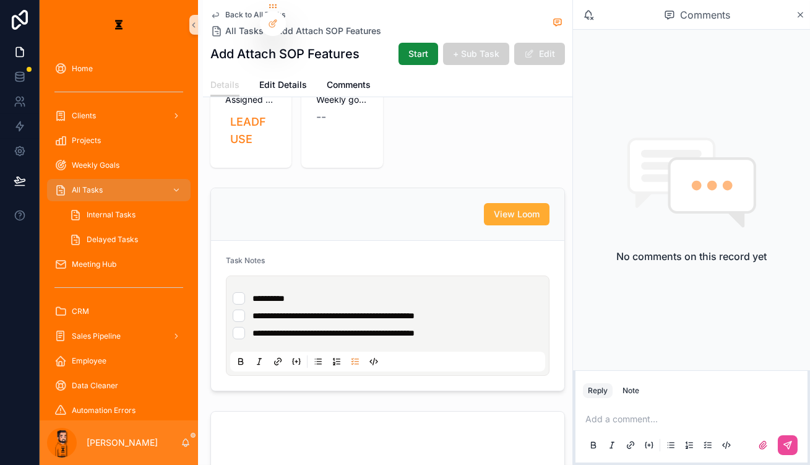
click at [434, 327] on li "**********" at bounding box center [388, 333] width 310 height 12
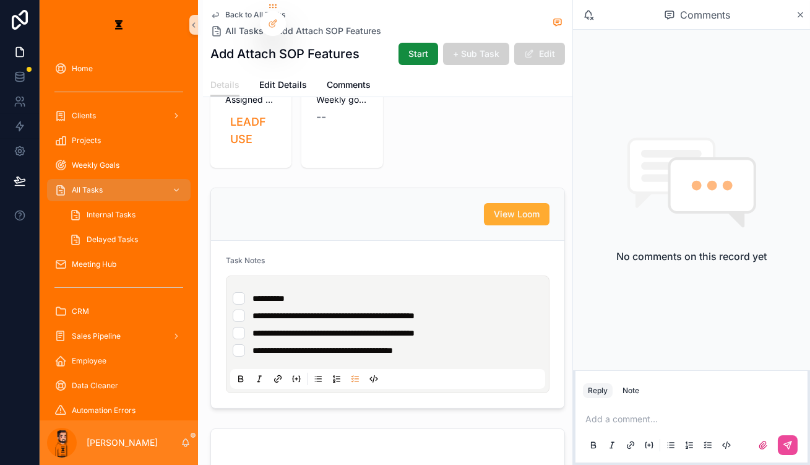
click at [432, 344] on li "**********" at bounding box center [388, 350] width 310 height 12
type li "*"
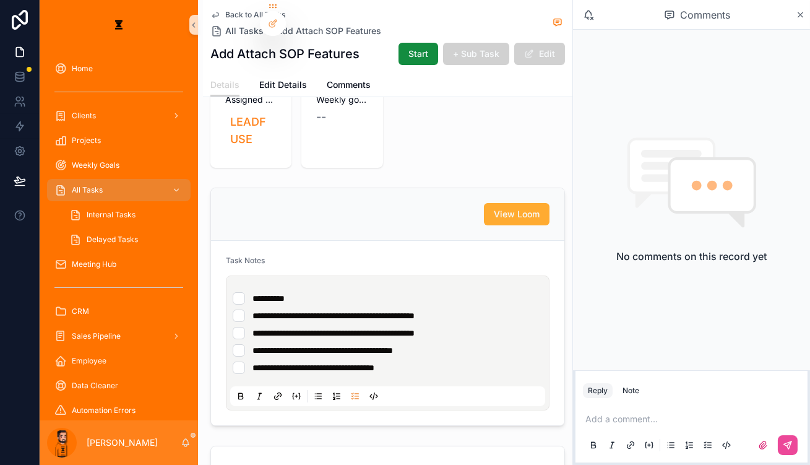
click at [439, 361] on li "**********" at bounding box center [388, 367] width 310 height 12
click at [418, 292] on ul "**********" at bounding box center [390, 333] width 315 height 82
drag, startPoint x: 533, startPoint y: 260, endPoint x: 379, endPoint y: 269, distance: 154.9
click at [379, 292] on ul "**********" at bounding box center [390, 333] width 315 height 82
copy span "**********"
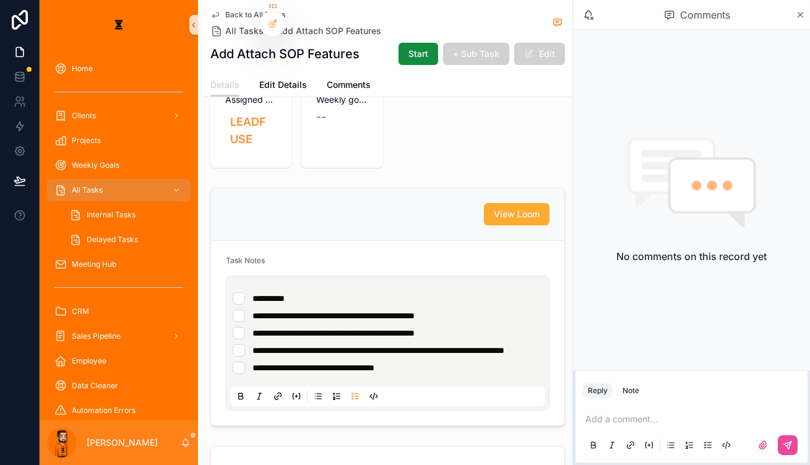
click at [389, 361] on li "**********" at bounding box center [388, 367] width 310 height 12
click at [392, 188] on div "View Loom" at bounding box center [387, 214] width 353 height 53
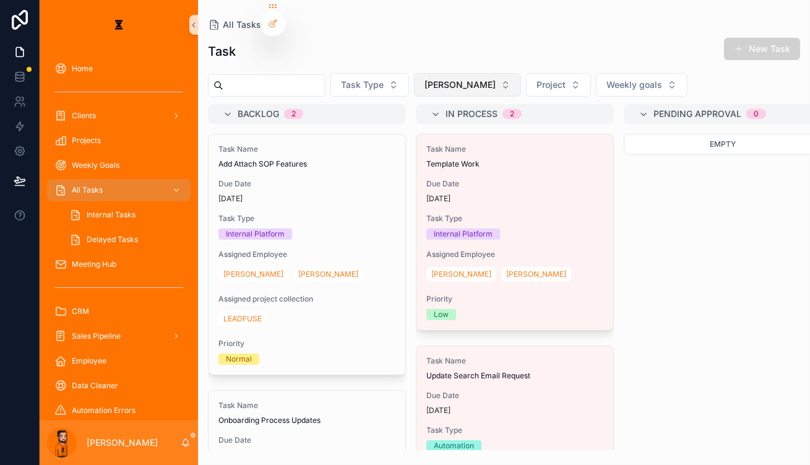
click at [424, 79] on span "[PERSON_NAME]" at bounding box center [459, 85] width 71 height 12
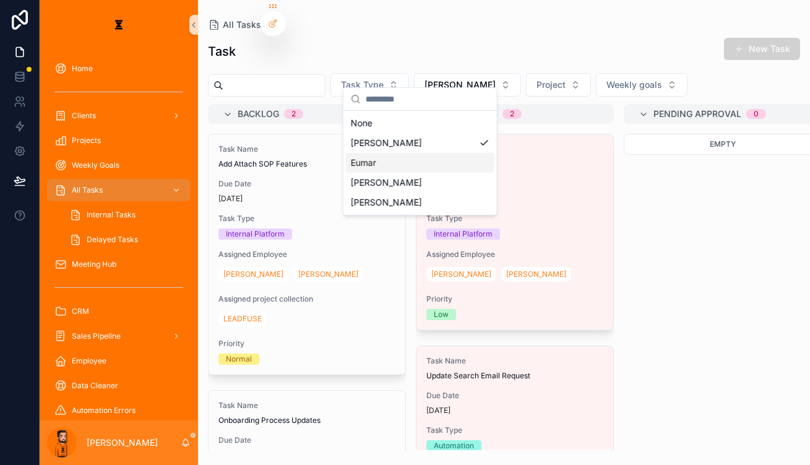
click at [375, 153] on div "Eumar" at bounding box center [420, 163] width 148 height 20
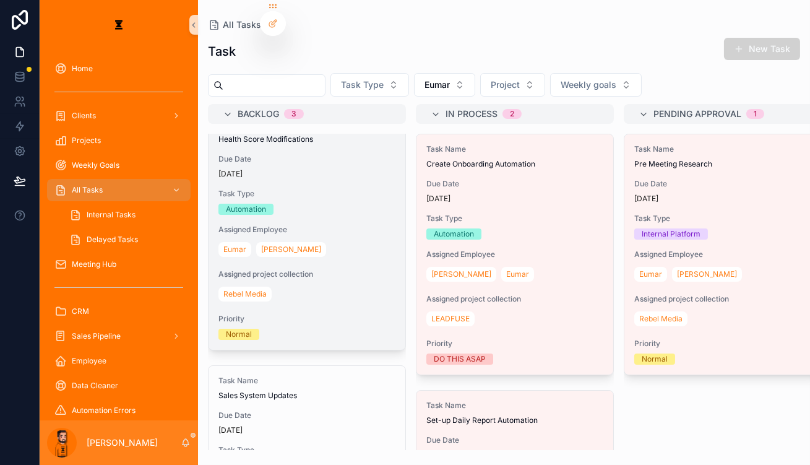
scroll to position [56, 0]
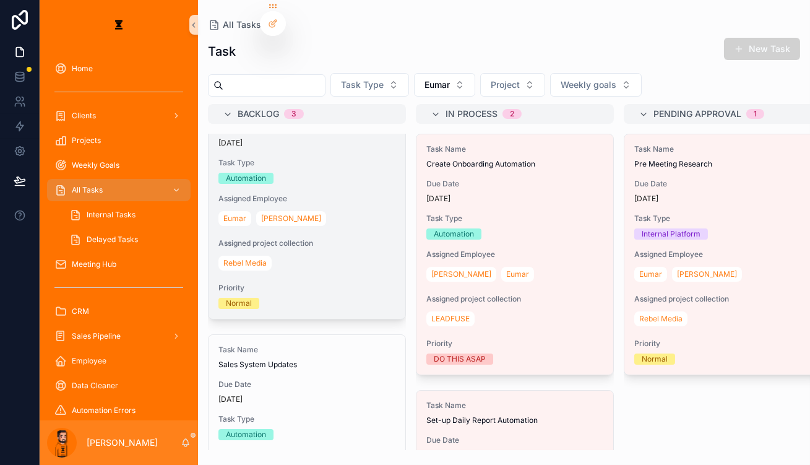
click at [289, 176] on div "Task Name Health Score Modifications Due Date [DATE] Task Type Automation Assig…" at bounding box center [306, 199] width 197 height 240
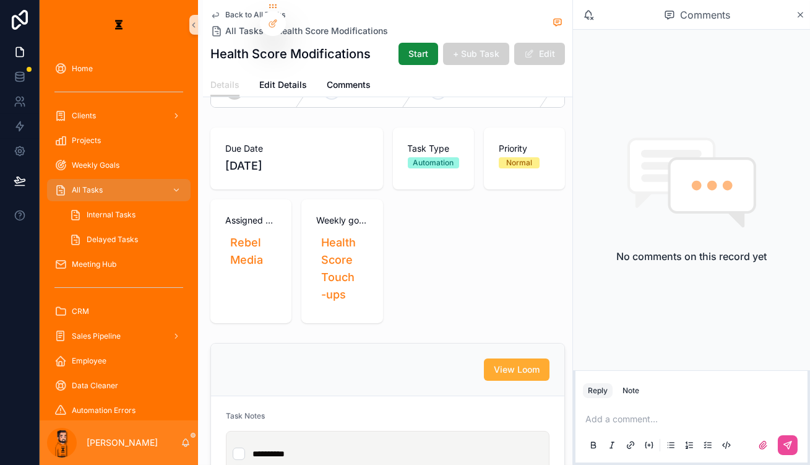
scroll to position [281, 0]
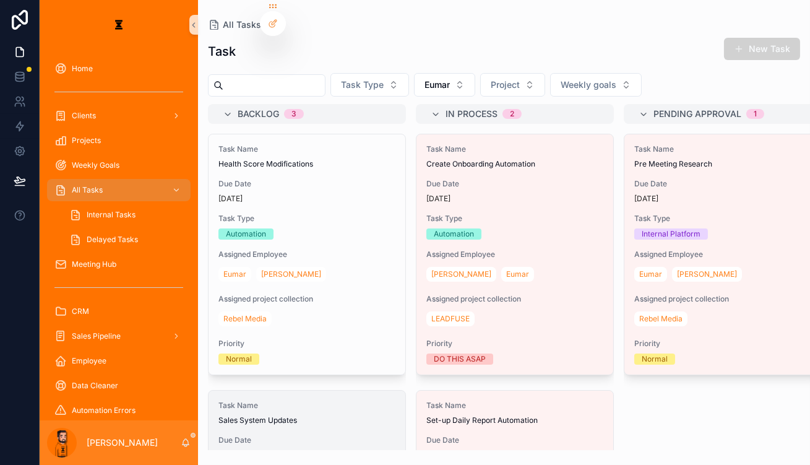
click at [268, 435] on span "Due Date" at bounding box center [306, 440] width 177 height 10
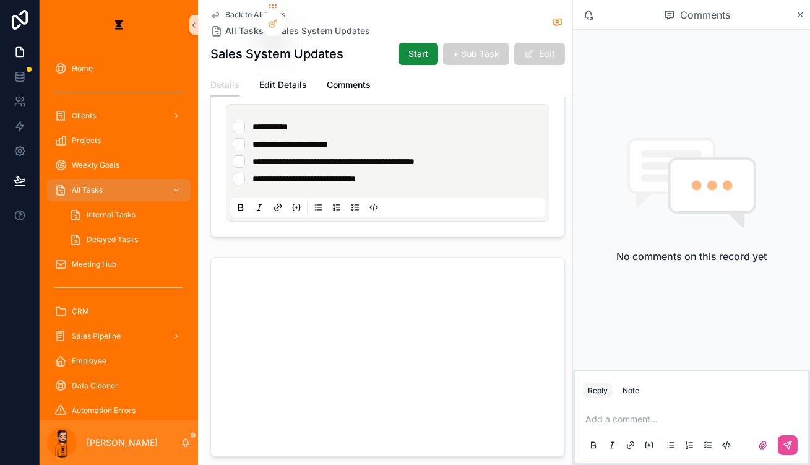
scroll to position [393, 0]
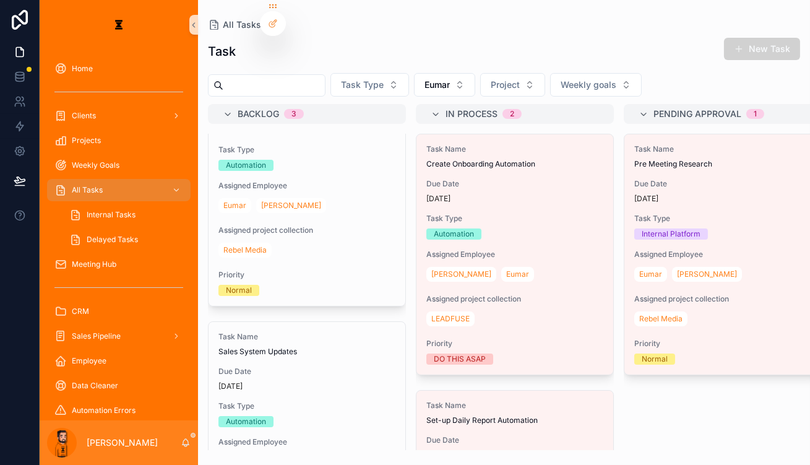
scroll to position [337, 0]
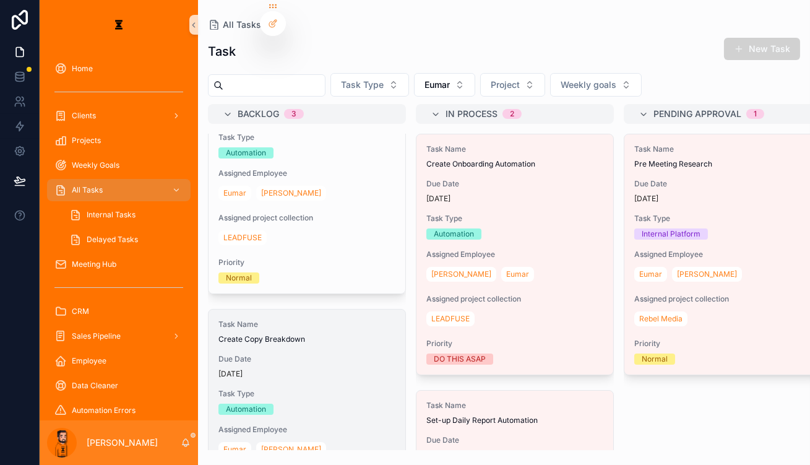
click at [271, 309] on div "Task Name Create Copy Breakdown Due Date [DATE] Task Type Automation Assigned E…" at bounding box center [306, 429] width 197 height 240
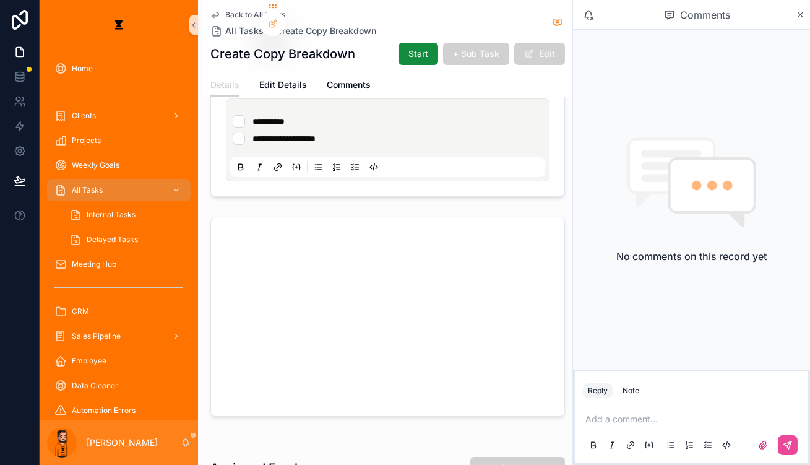
scroll to position [337, 0]
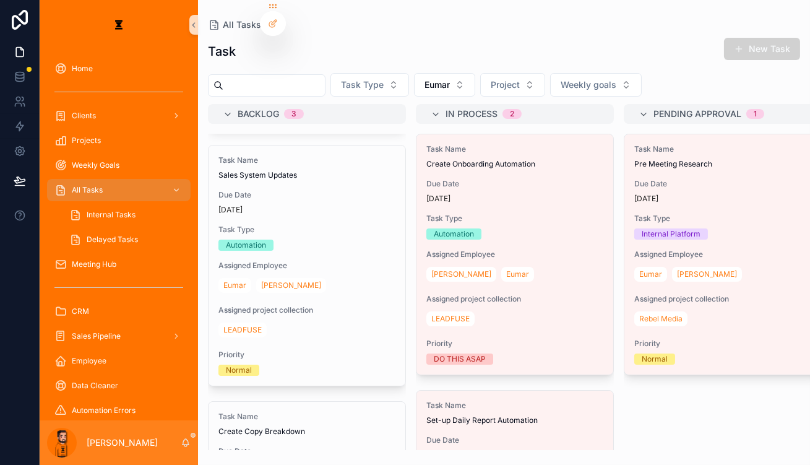
scroll to position [337, 0]
